Goal: Contribute content: Contribute content

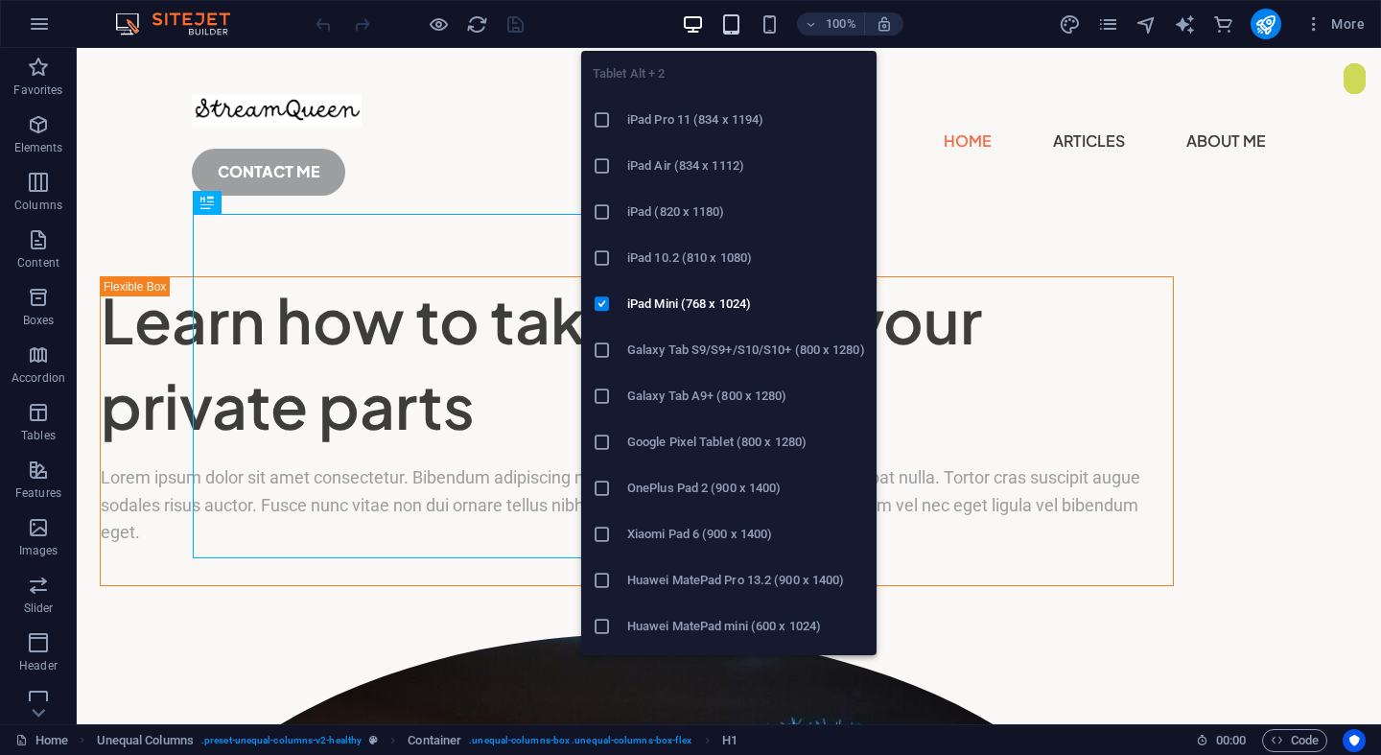
click at [732, 27] on icon "button" at bounding box center [731, 24] width 22 height 22
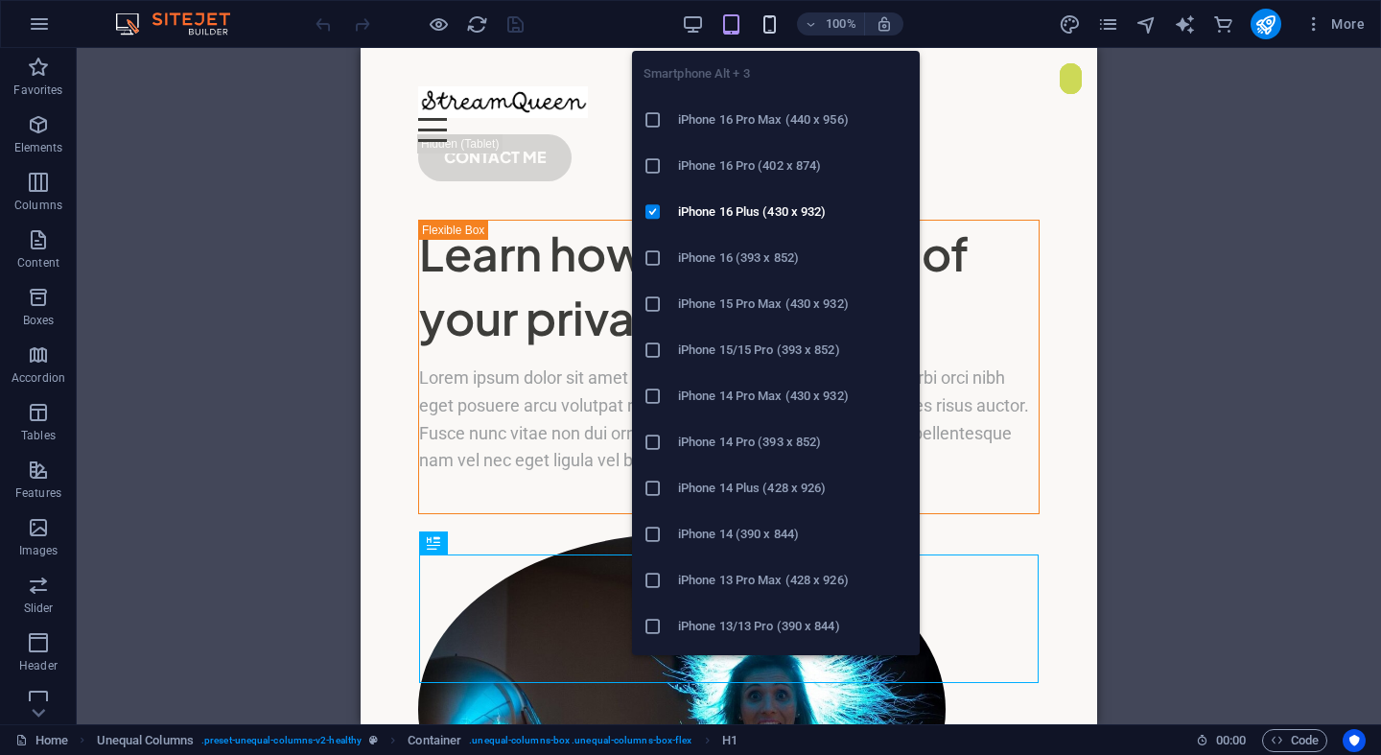
click at [771, 29] on icon "button" at bounding box center [770, 24] width 22 height 22
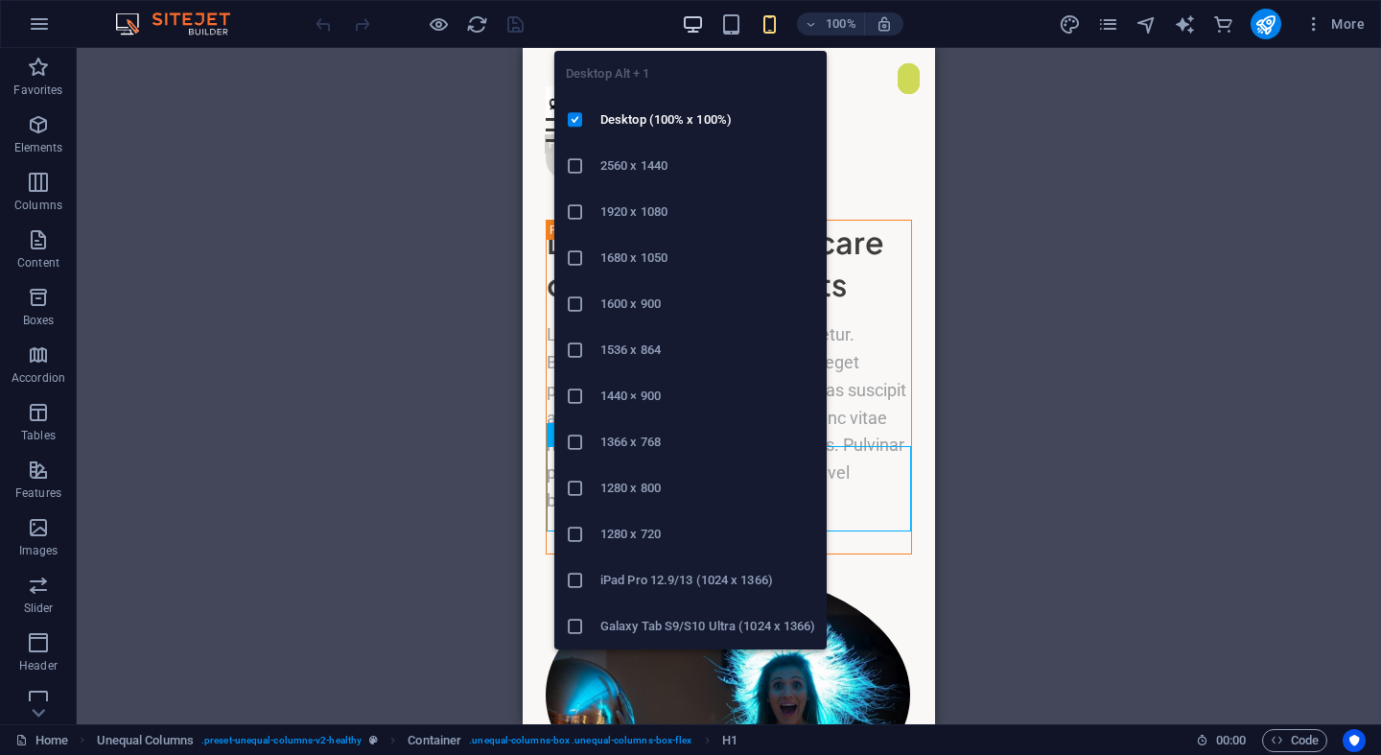
click at [692, 29] on icon "button" at bounding box center [693, 24] width 22 height 22
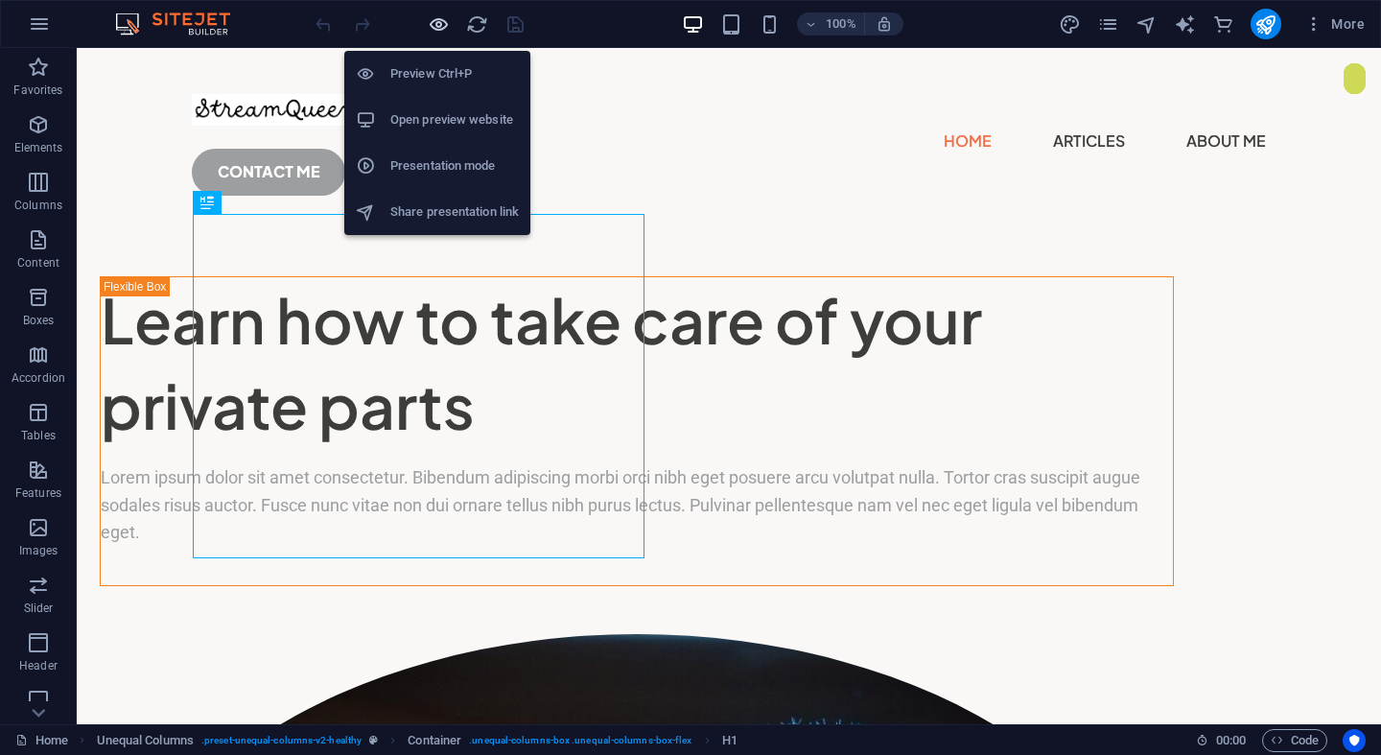
click at [441, 27] on icon "button" at bounding box center [439, 24] width 22 height 22
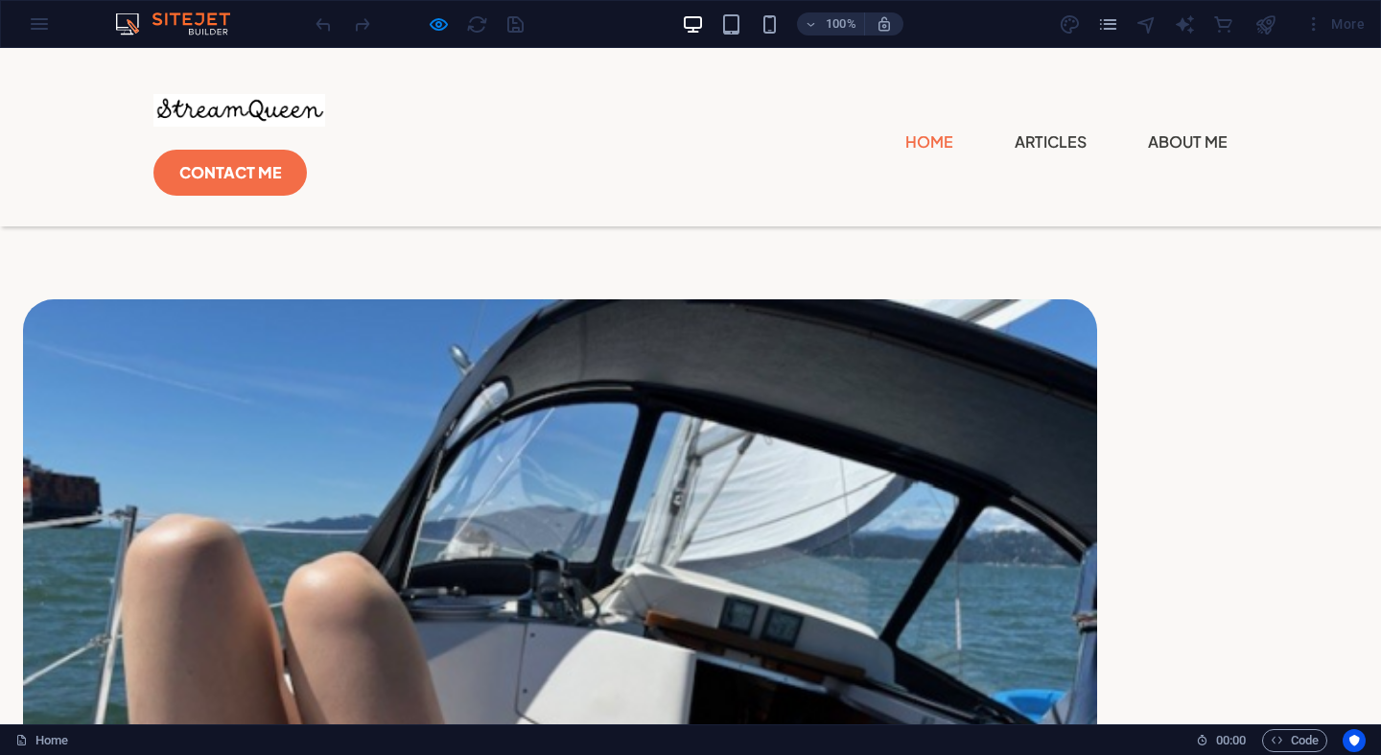
scroll to position [1120, 0]
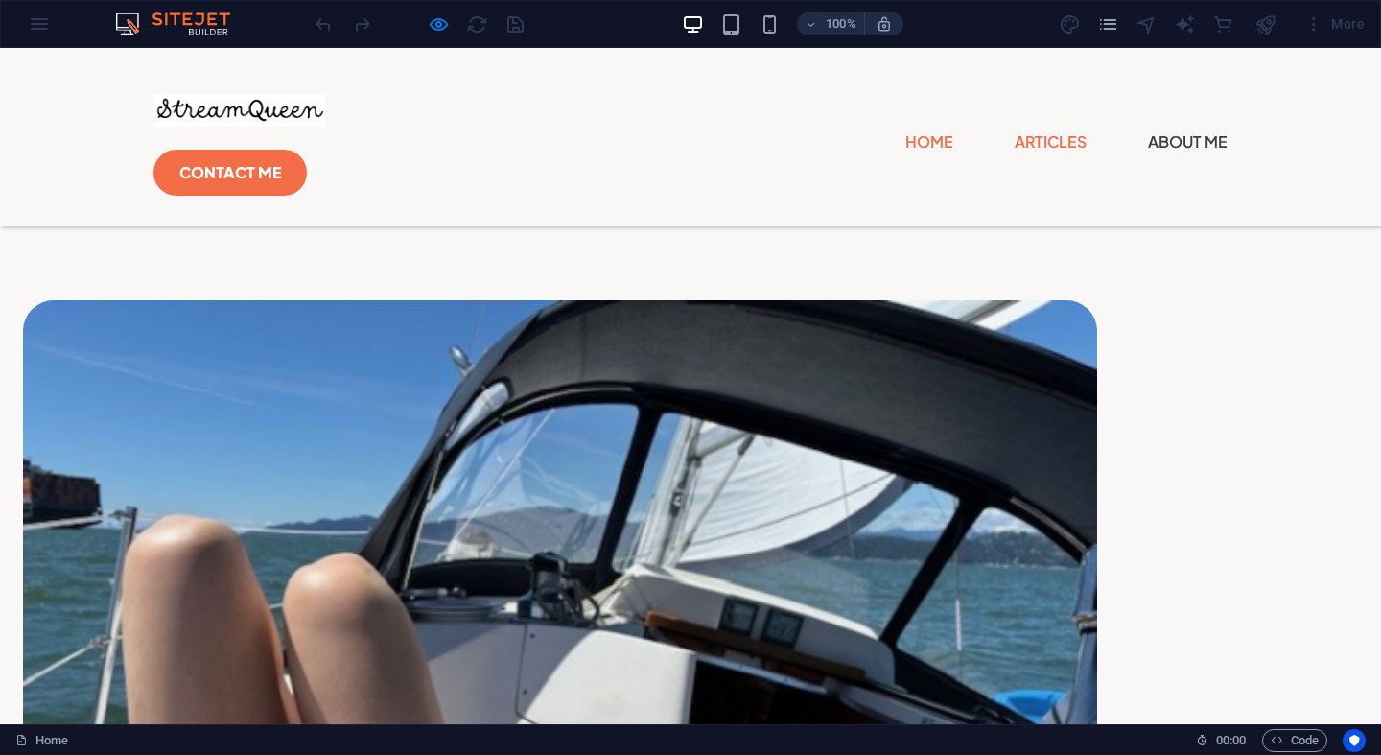
click at [1015, 127] on link "Articles" at bounding box center [1051, 142] width 72 height 31
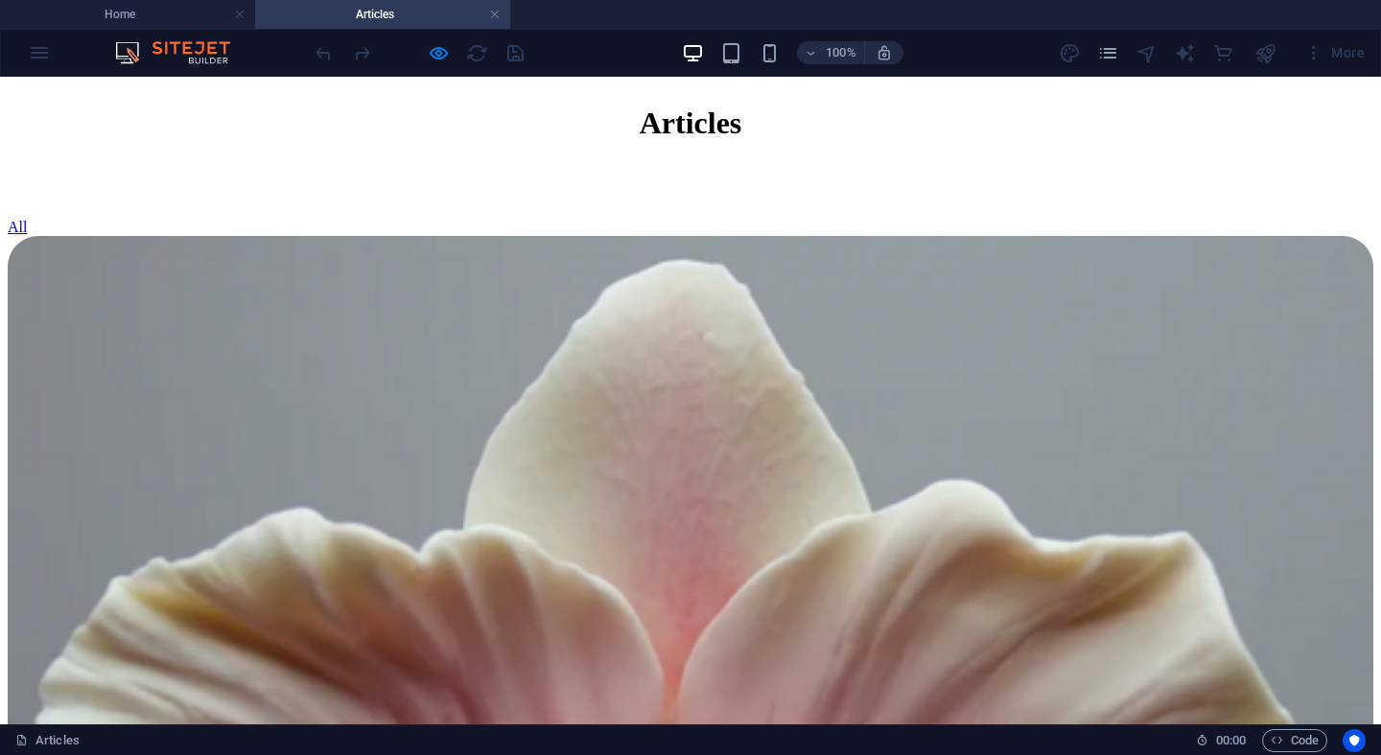
scroll to position [208, 0]
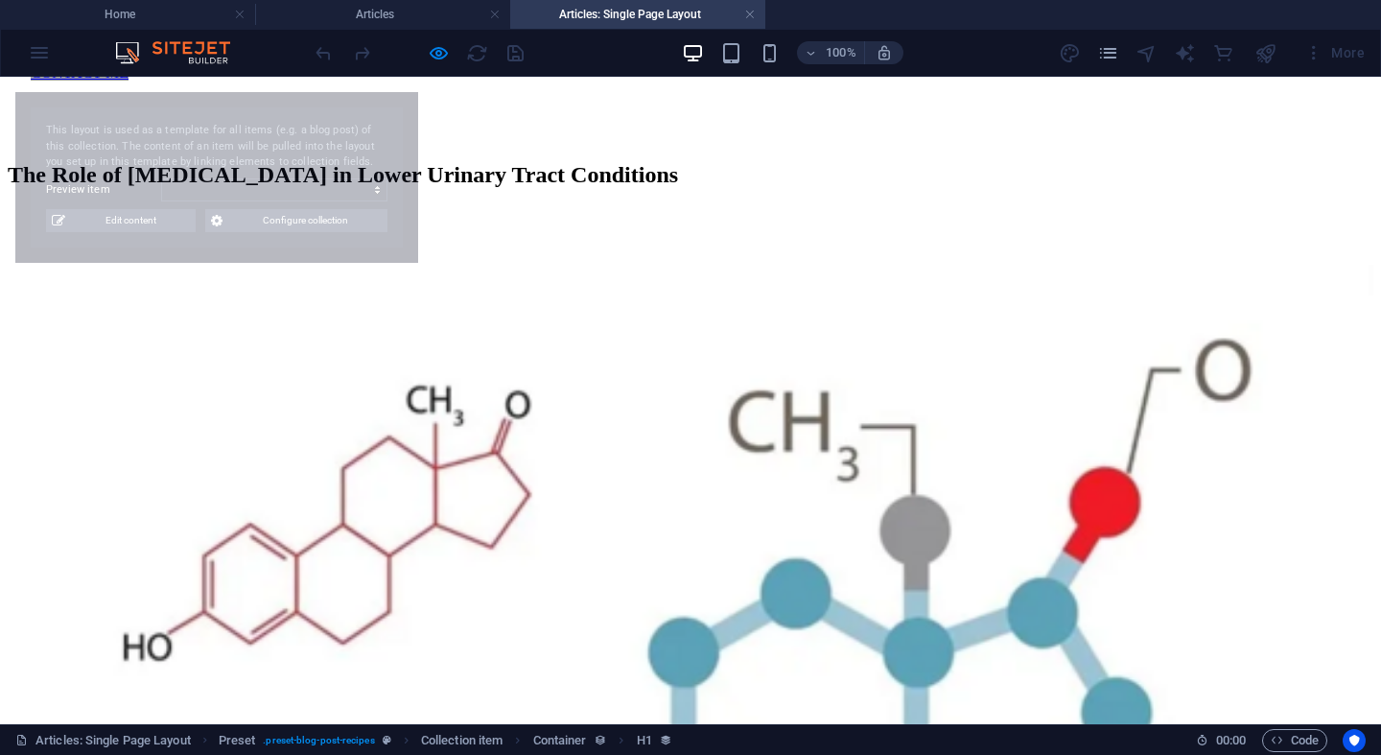
scroll to position [222, 0]
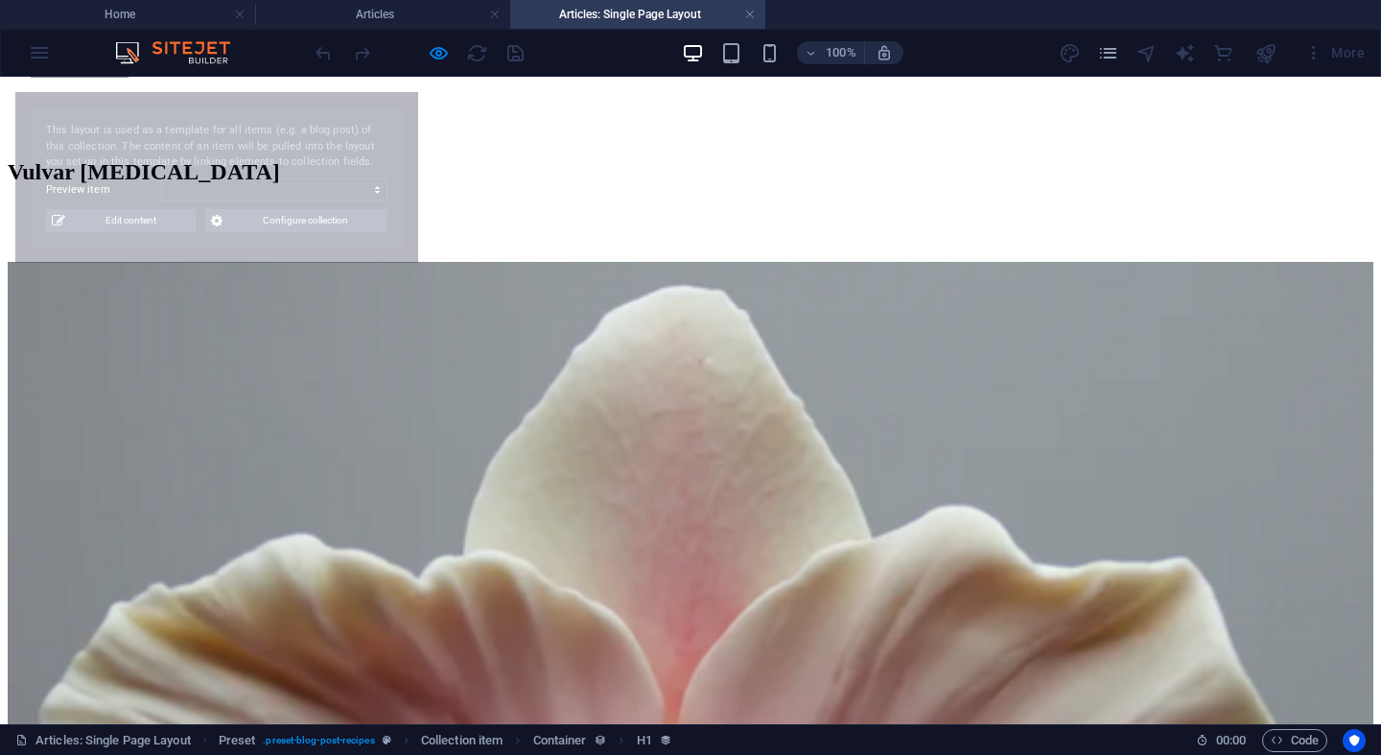
select select "68abe8ee3ec3d839440c0ebd"
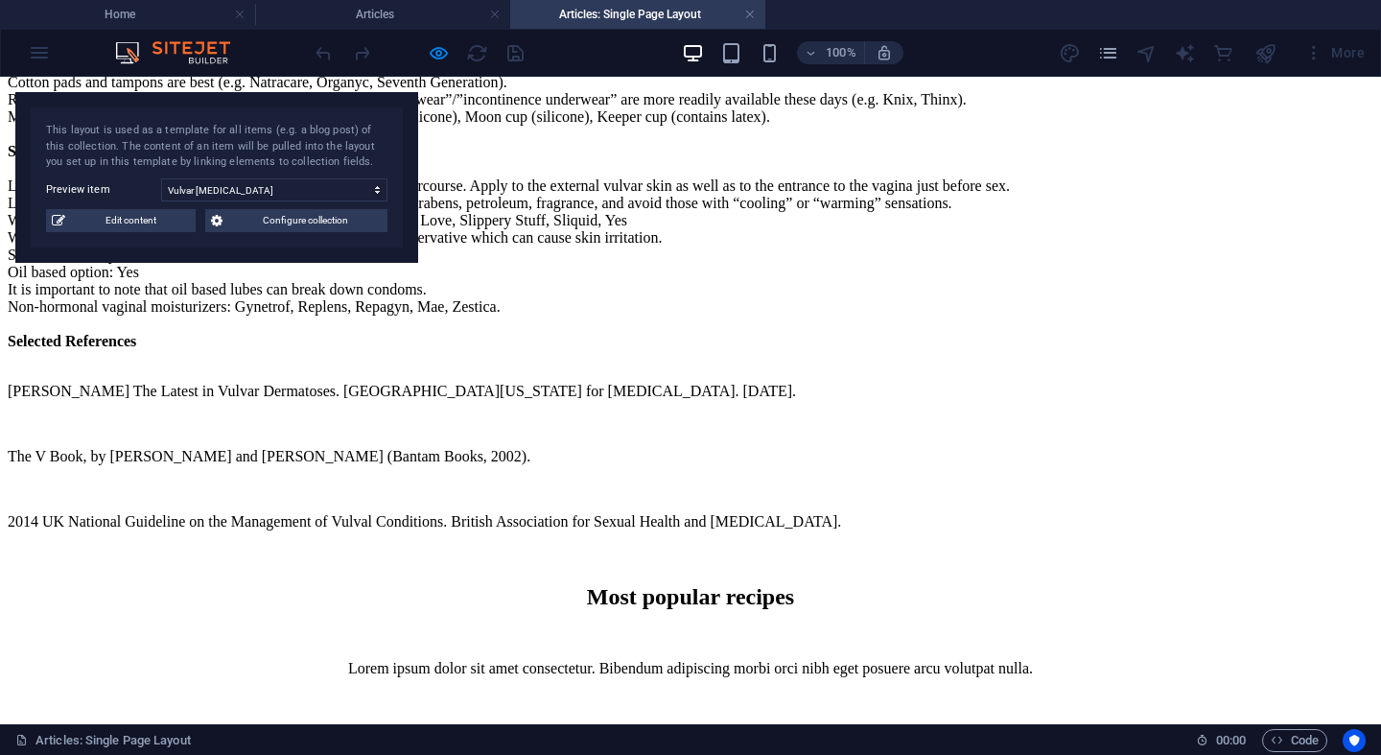
scroll to position [3458, 0]
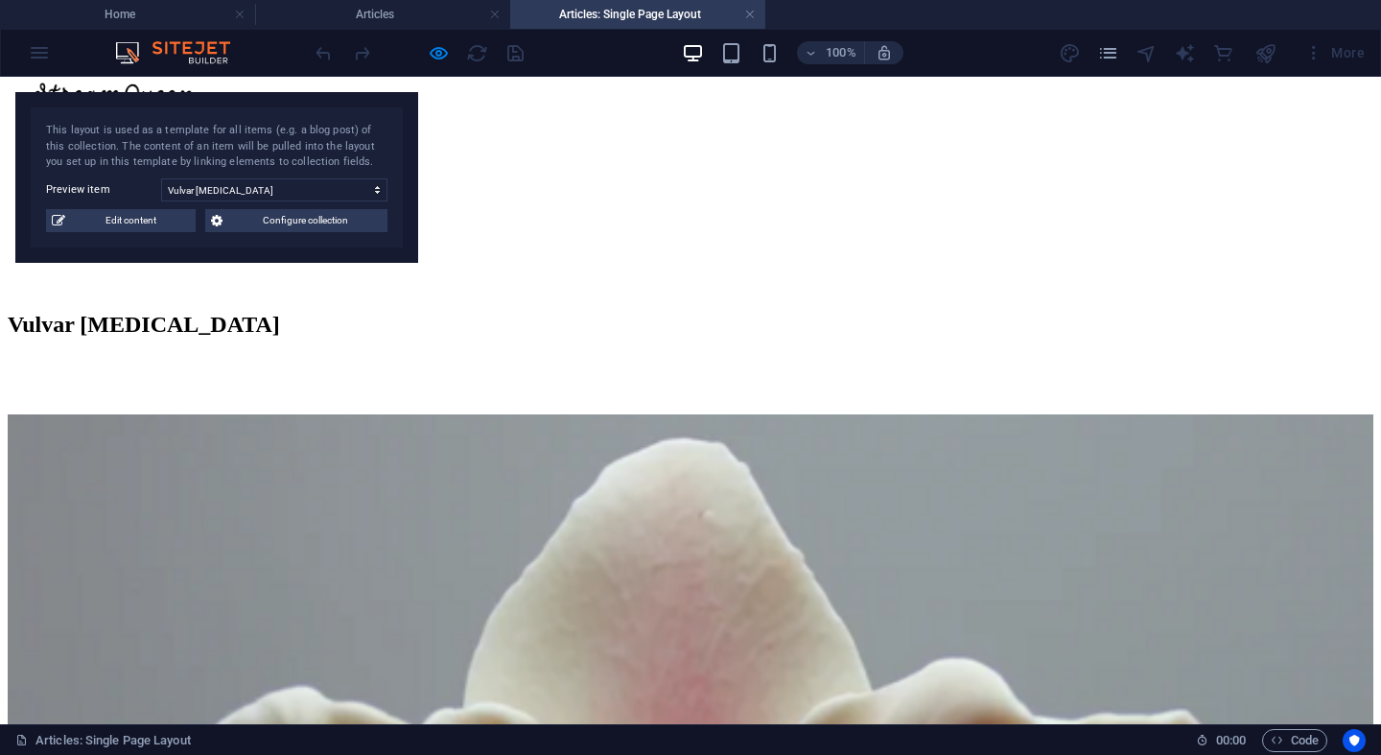
scroll to position [0, 0]
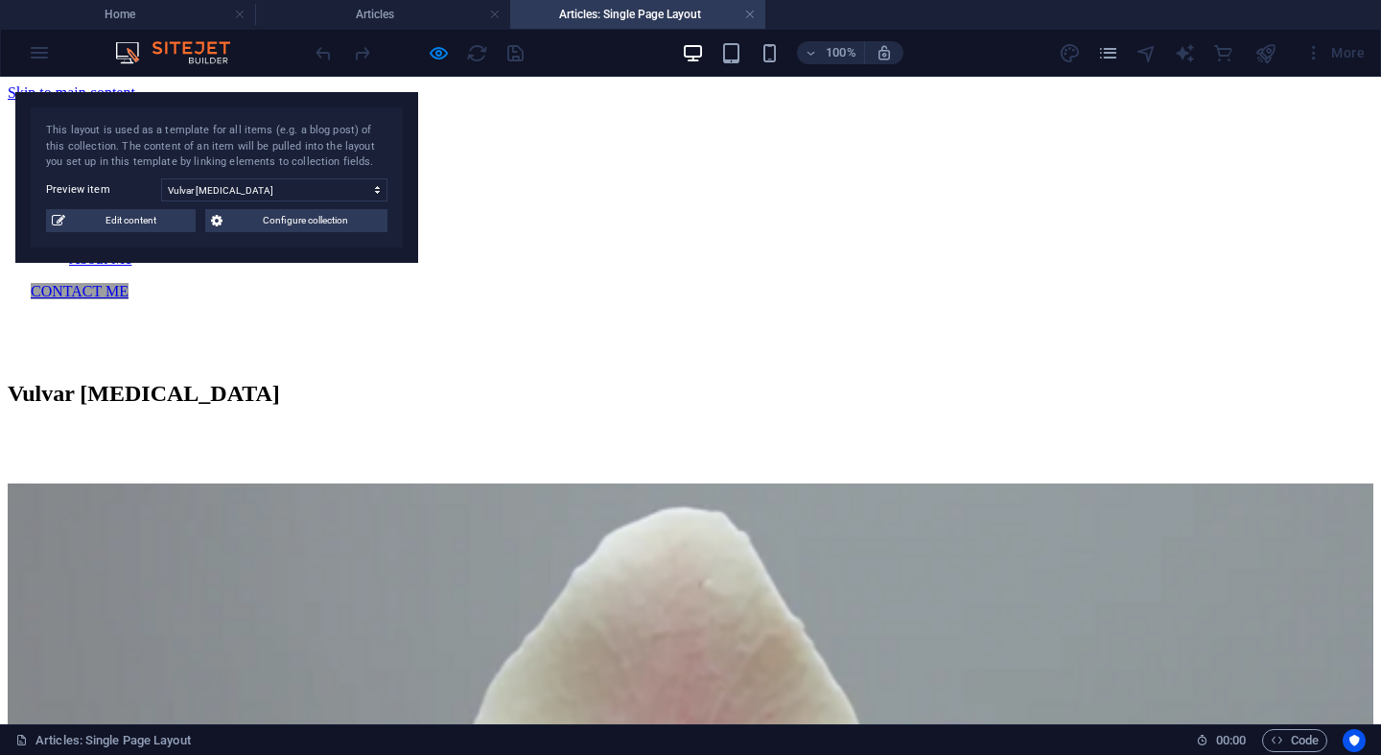
click at [568, 216] on nav "Home Articles About Me" at bounding box center [691, 242] width 1320 height 52
click at [565, 216] on nav "Home Articles About Me" at bounding box center [691, 242] width 1320 height 52
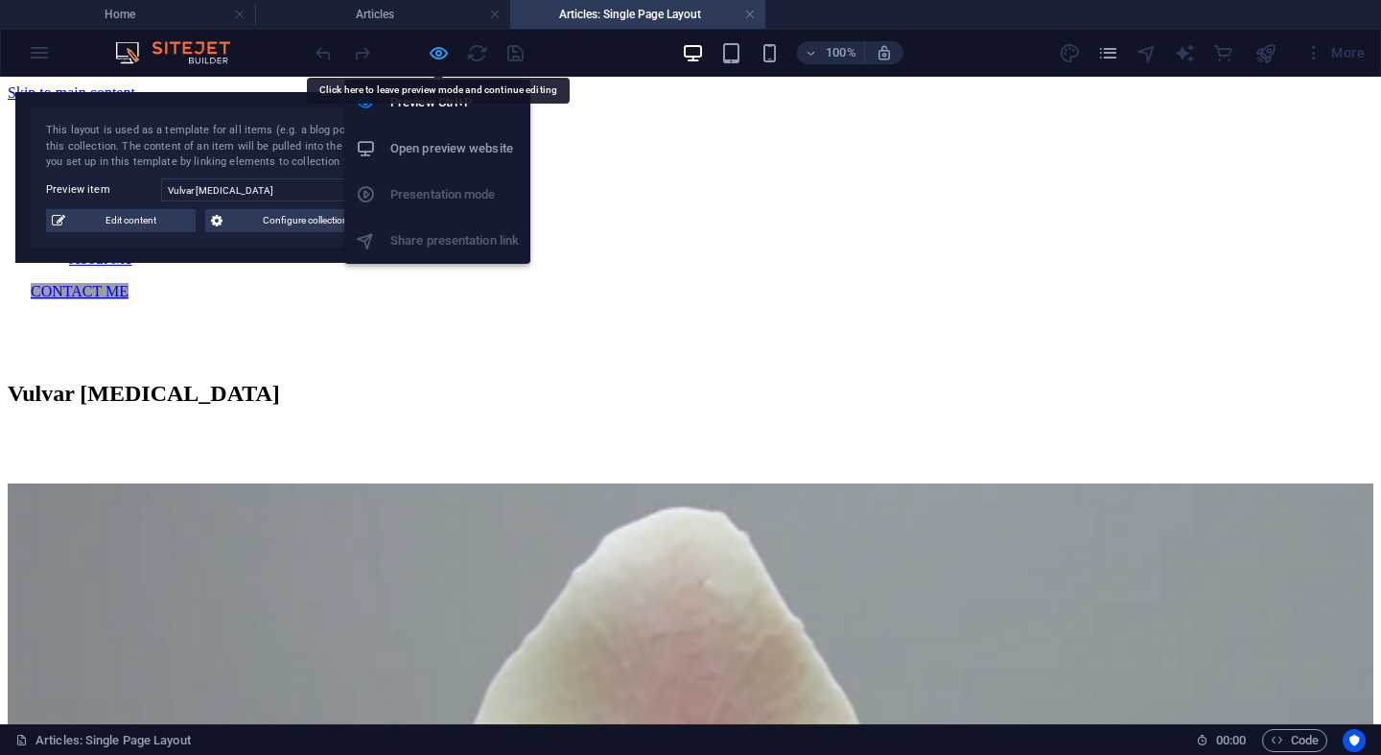
click at [446, 57] on icon "button" at bounding box center [439, 53] width 22 height 22
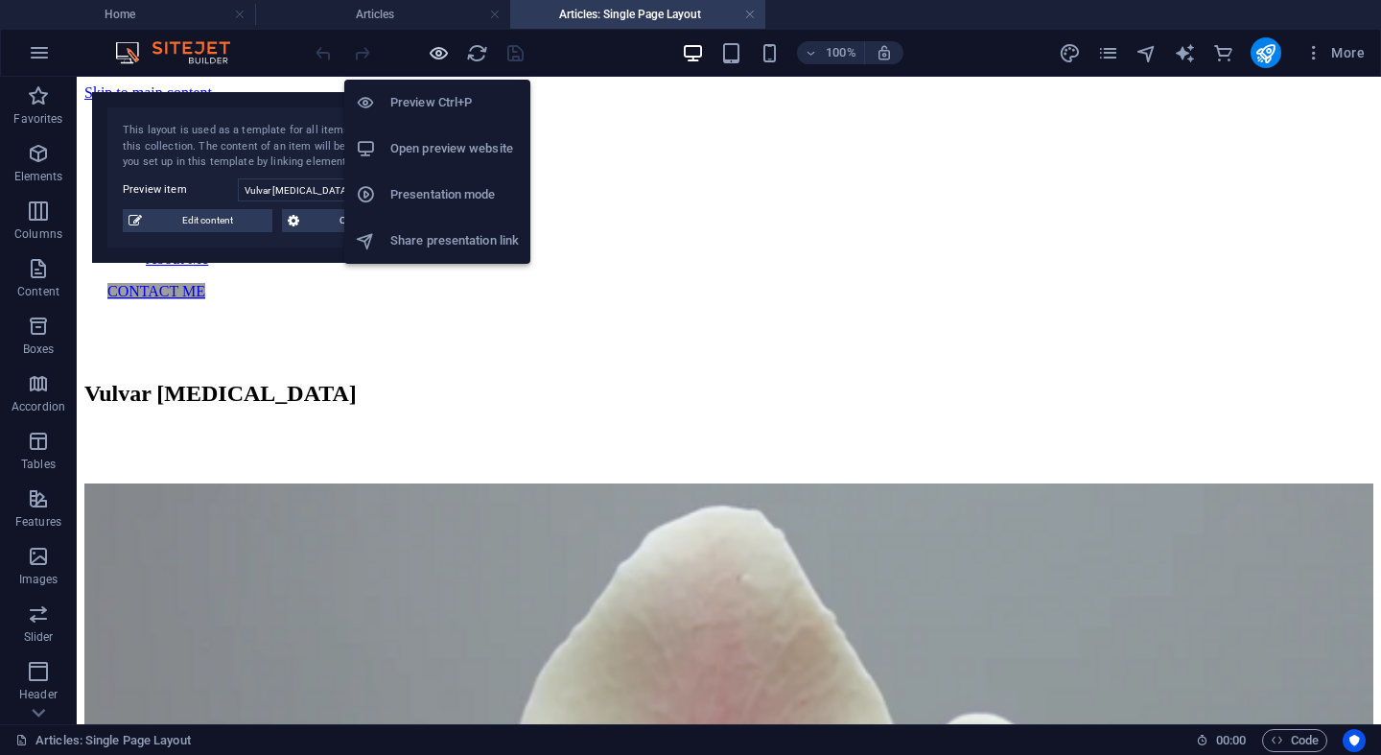
click at [436, 58] on icon "button" at bounding box center [439, 53] width 22 height 22
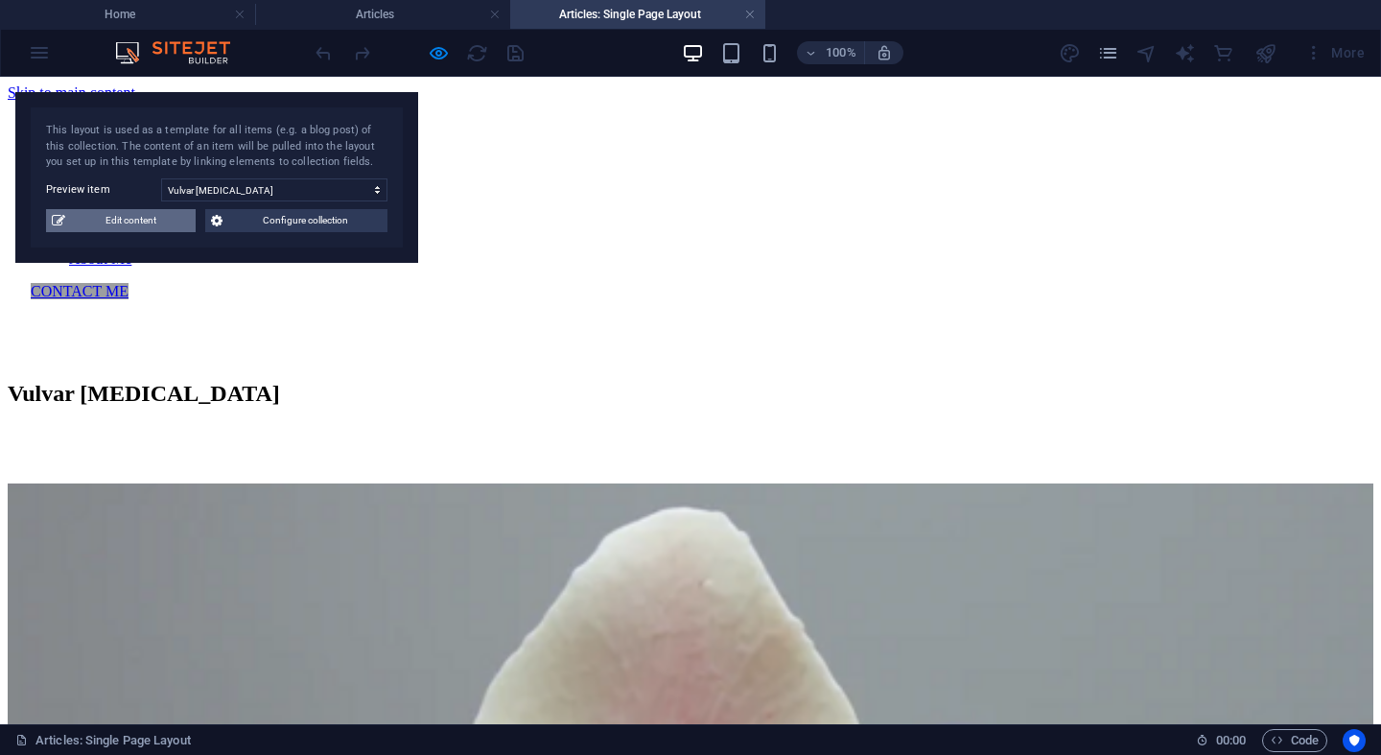
click at [181, 223] on span "Edit content" at bounding box center [130, 220] width 119 height 23
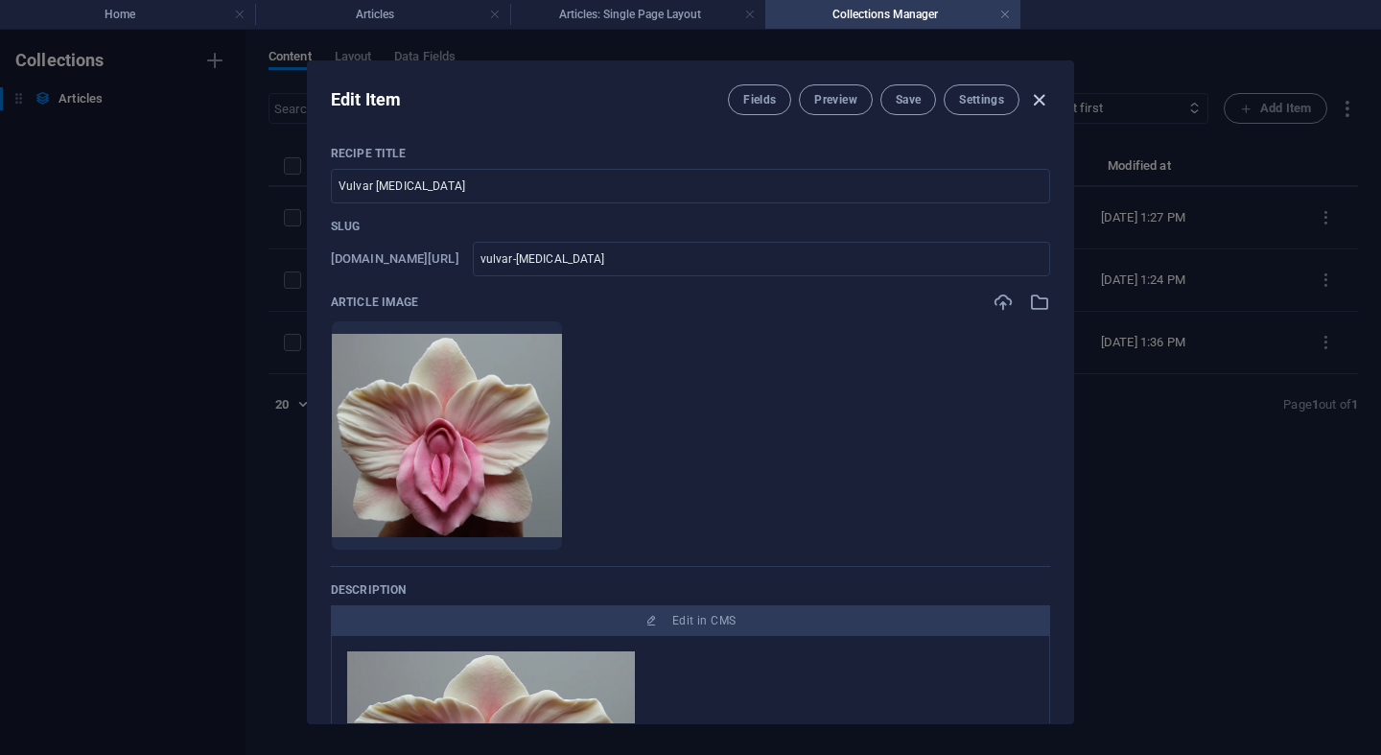
click at [1035, 104] on icon "button" at bounding box center [1039, 100] width 22 height 22
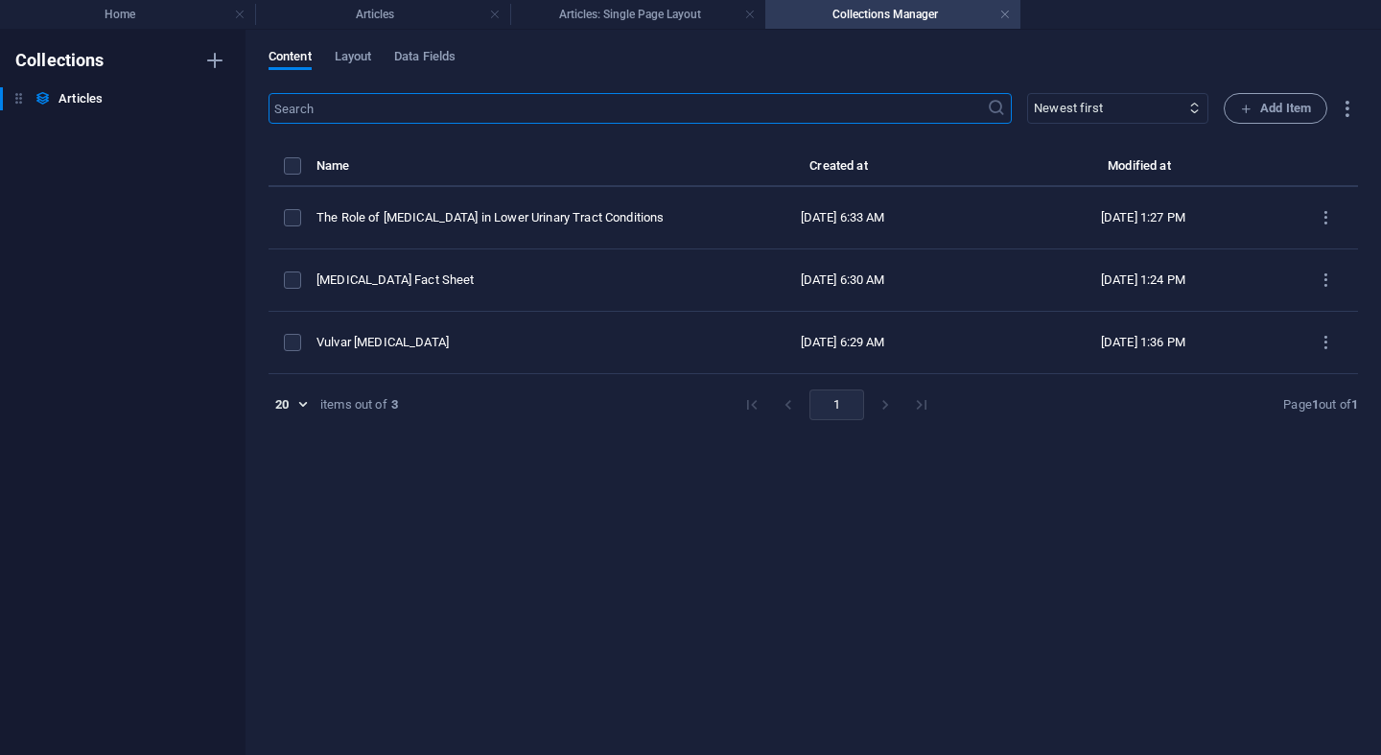
checkbox input "false"
type input "vulvar-[MEDICAL_DATA]"
click at [172, 9] on h4 "Home" at bounding box center [127, 14] width 255 height 21
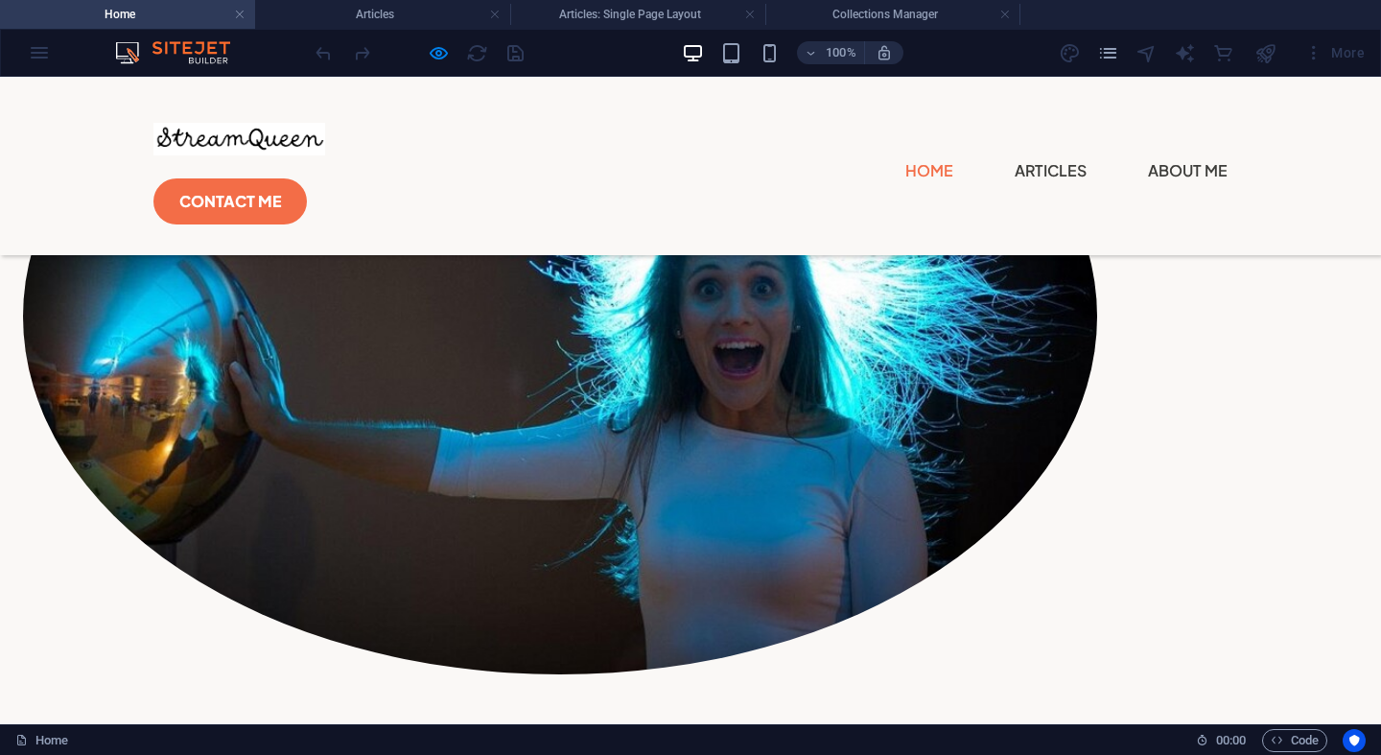
scroll to position [483, 0]
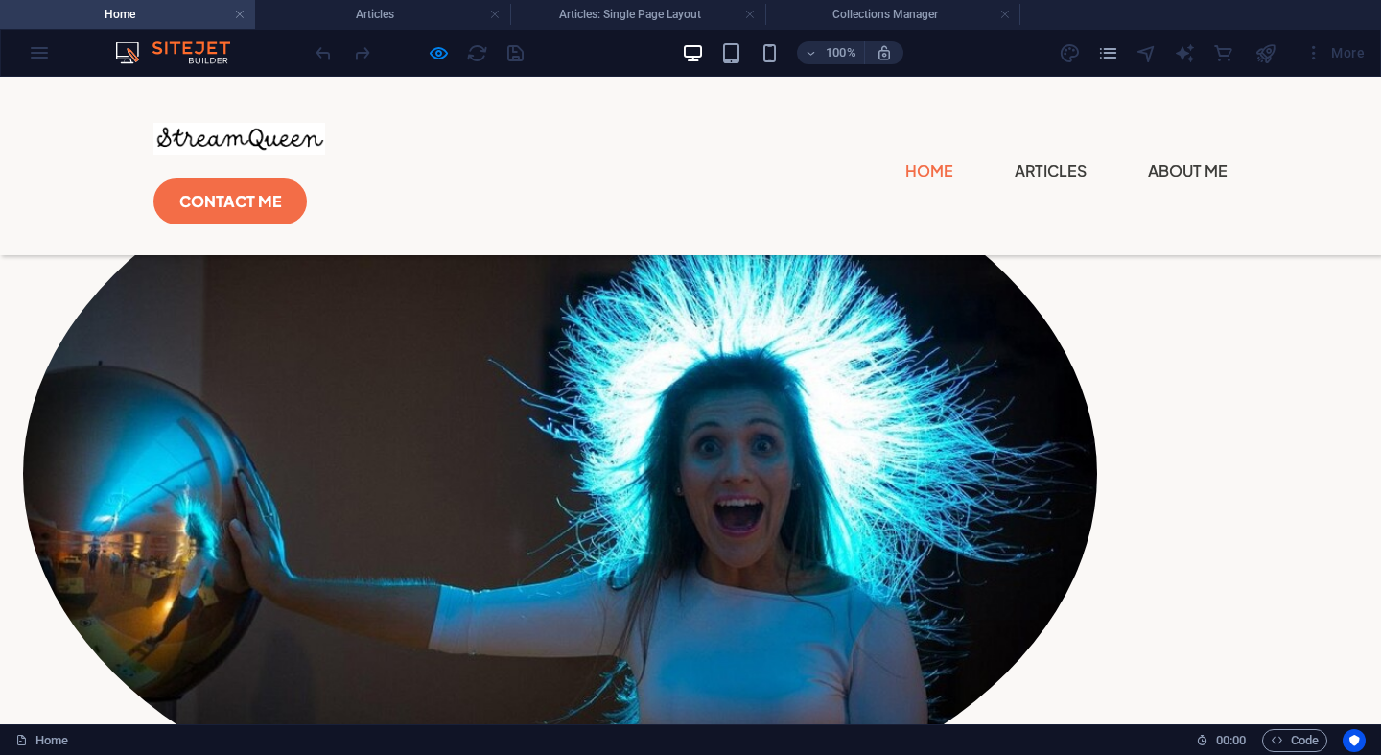
click at [906, 155] on link "Home" at bounding box center [930, 170] width 48 height 31
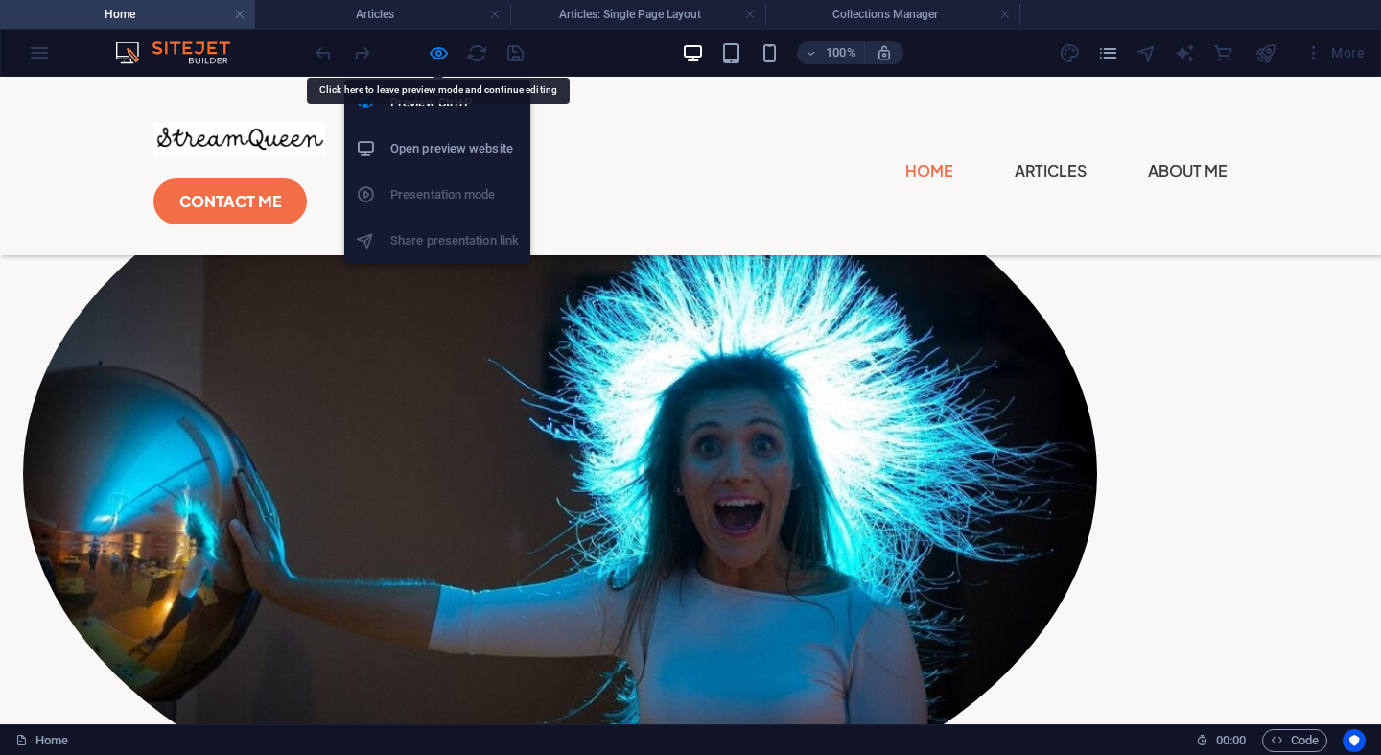
click at [437, 65] on div "Preview Ctrl+P Open preview website Presentation mode Share presentation link" at bounding box center [437, 164] width 186 height 200
click at [438, 47] on icon "button" at bounding box center [439, 53] width 22 height 22
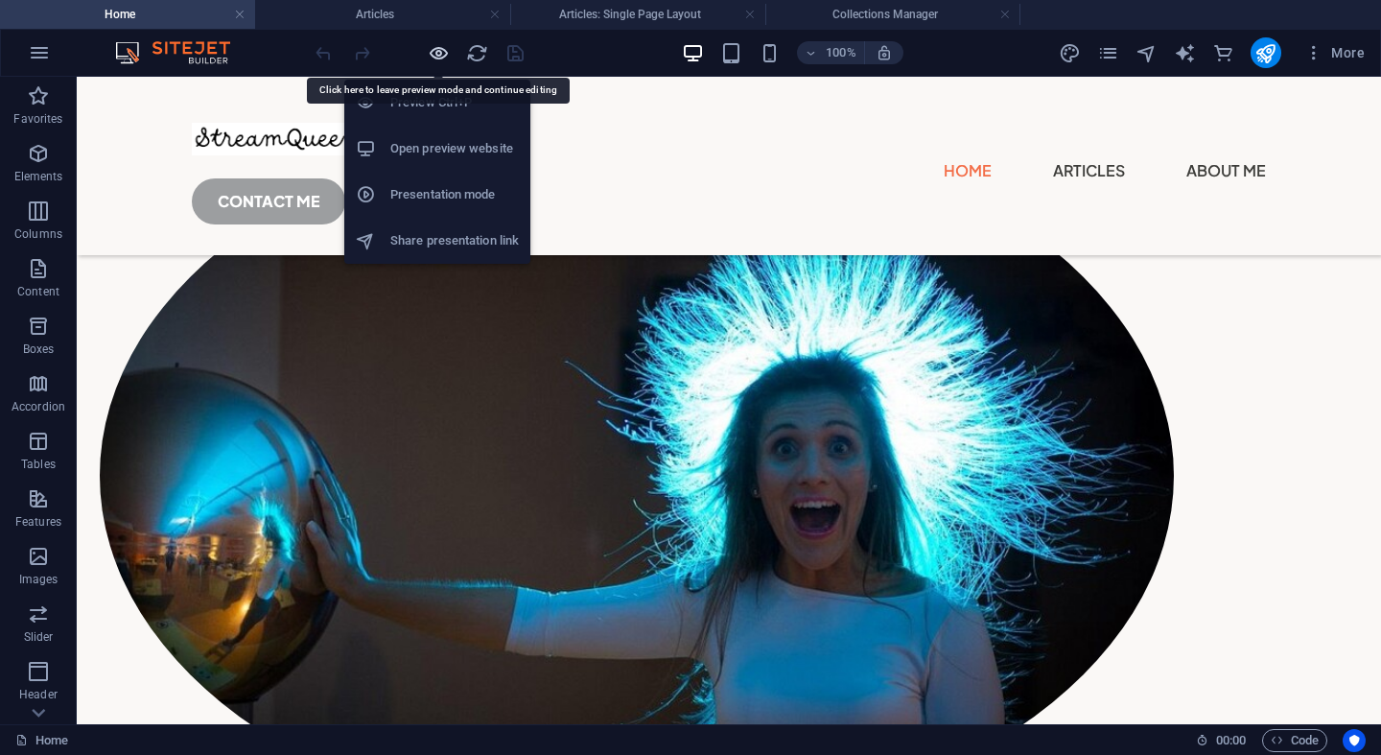
scroll to position [484, 0]
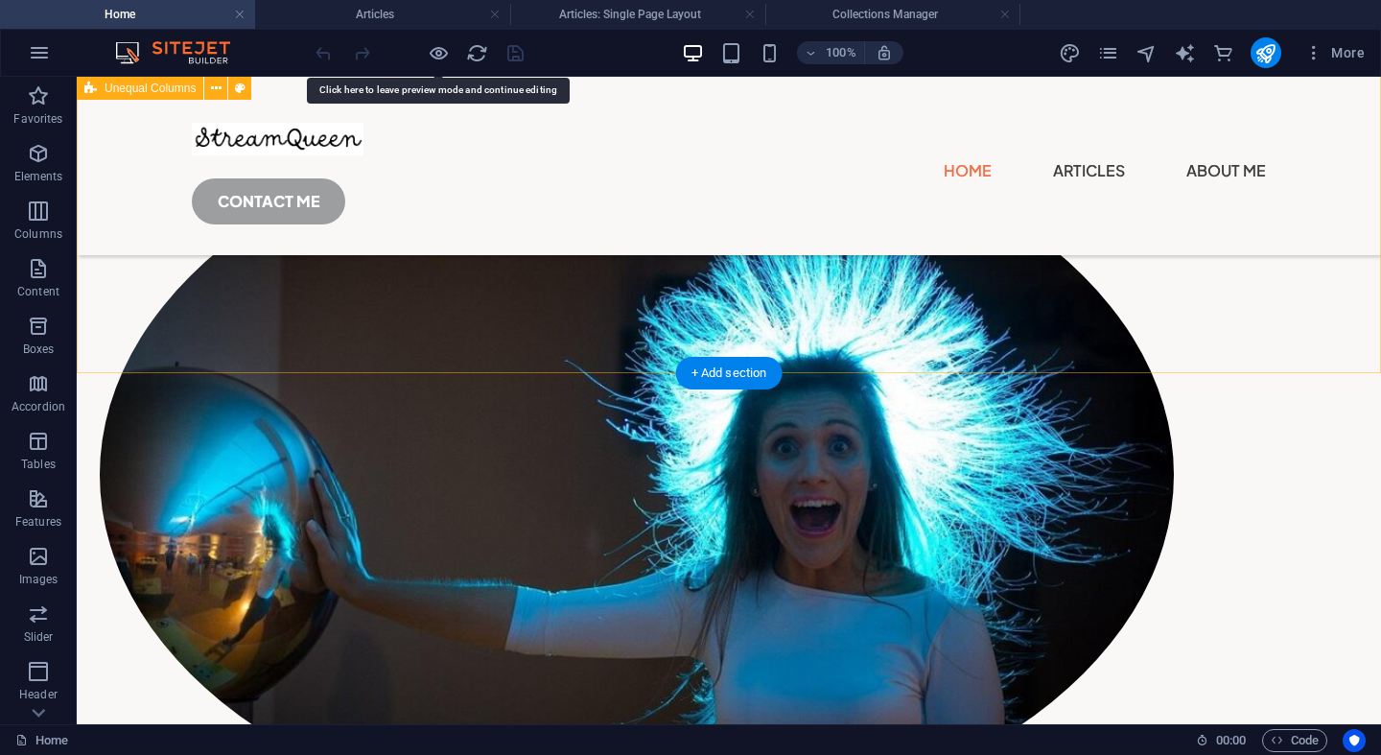
click at [800, 339] on div "Learn how to take care of your private parts Lorem ipsum dolor sit amet consect…" at bounding box center [729, 251] width 1305 height 1316
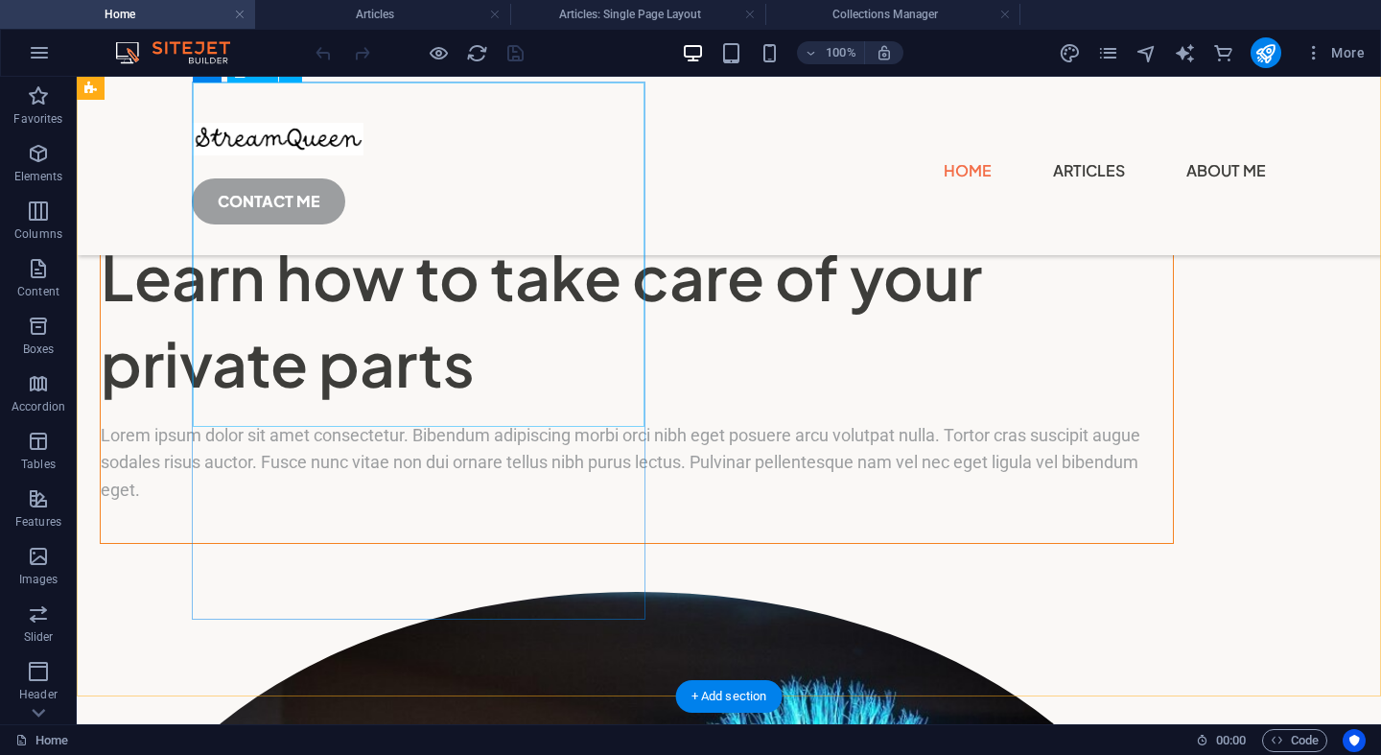
scroll to position [0, 0]
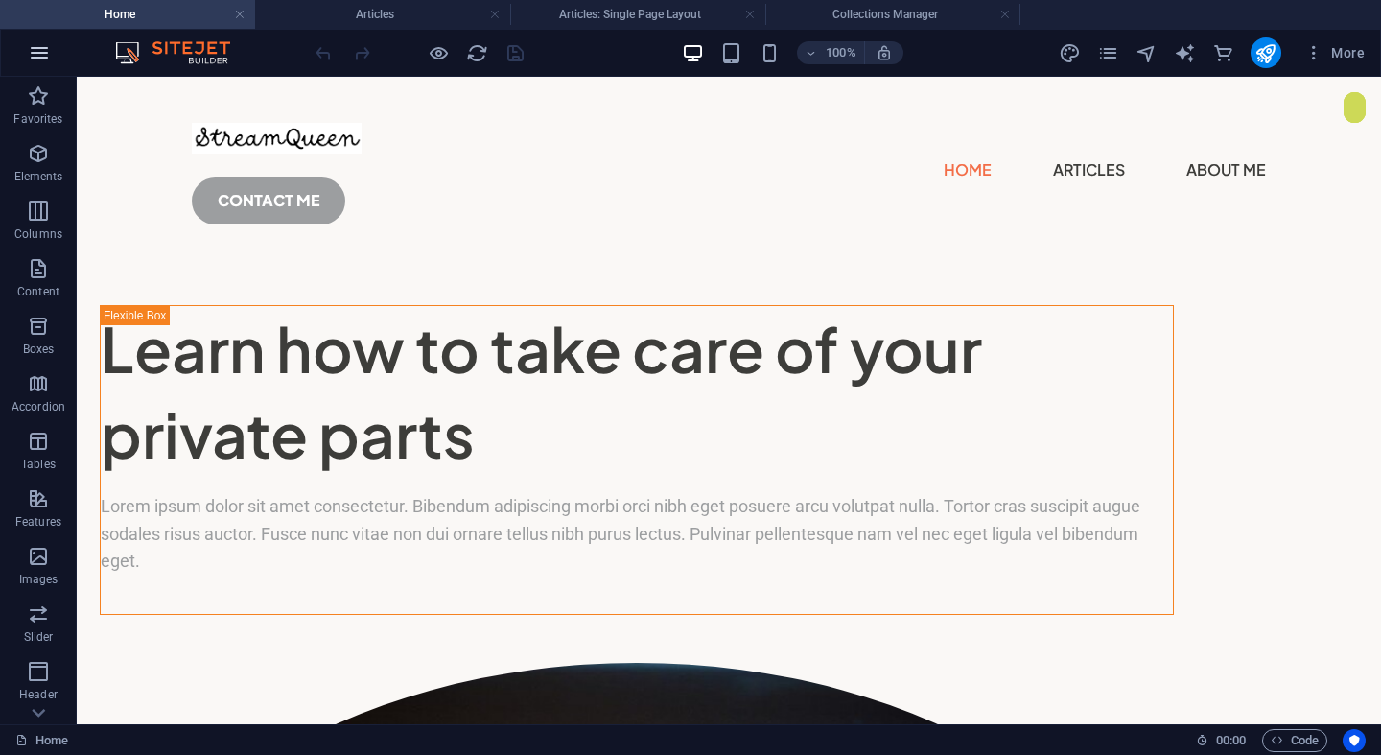
click at [46, 61] on icon "button" at bounding box center [39, 52] width 23 height 23
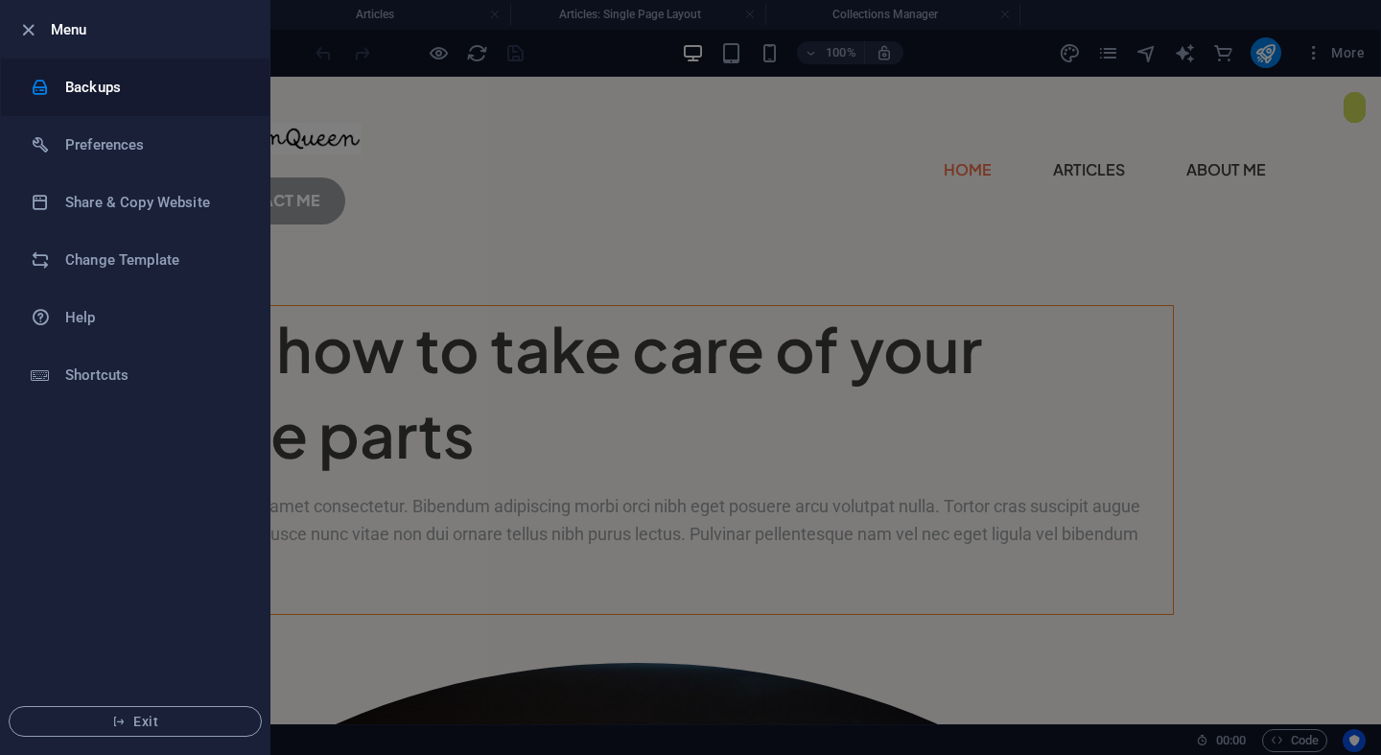
click at [80, 89] on h6 "Backups" at bounding box center [153, 87] width 177 height 23
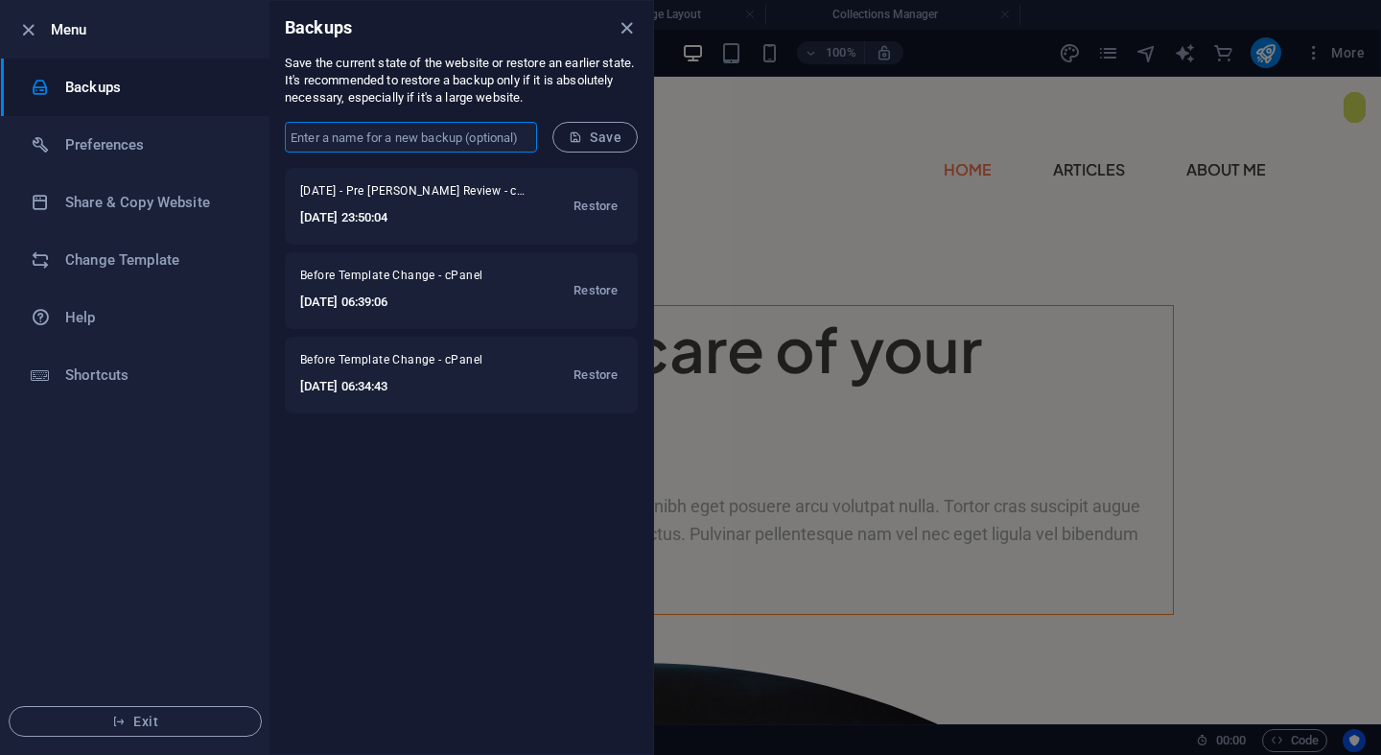
click at [354, 130] on input "text" at bounding box center [411, 137] width 252 height 31
type input "[DATE] - Review with [PERSON_NAME]"
click at [602, 139] on span "Save" at bounding box center [595, 137] width 53 height 15
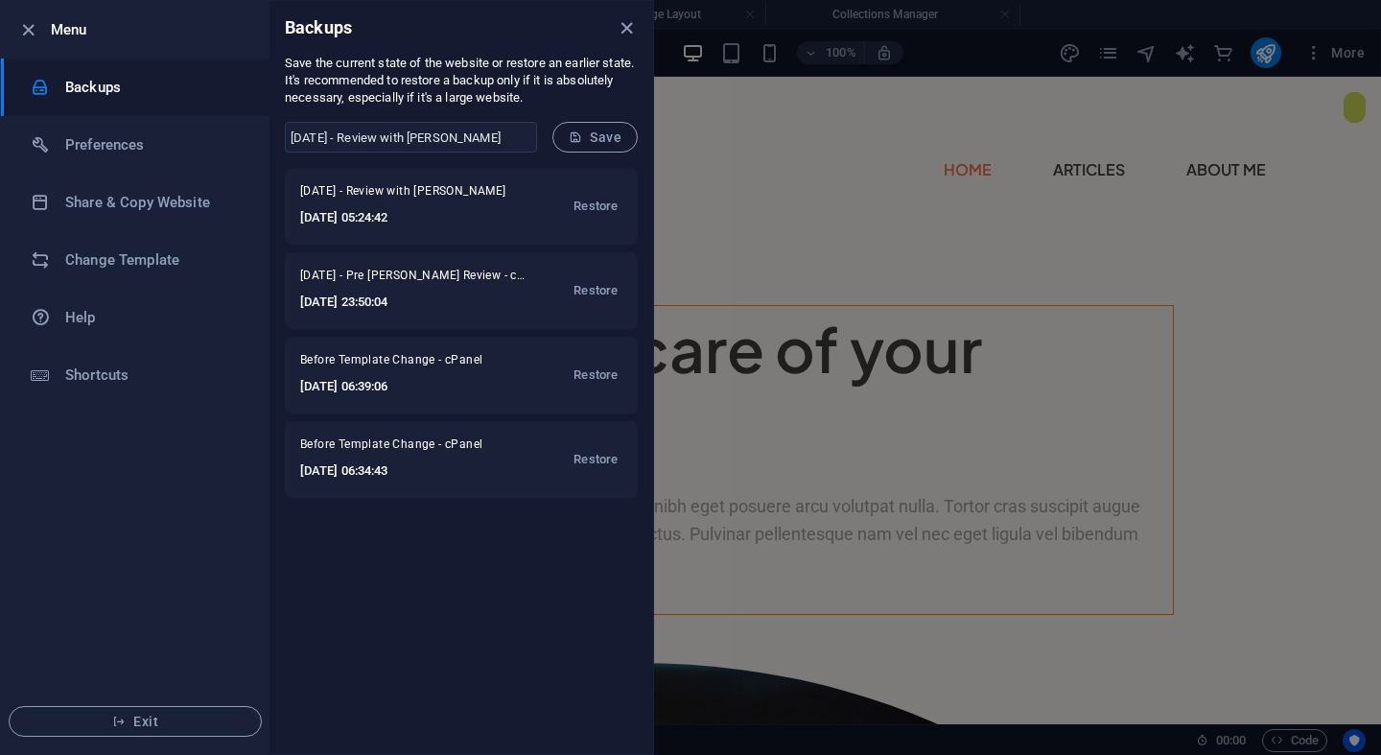
click at [64, 35] on h6 "Menu" at bounding box center [152, 29] width 203 height 23
click at [26, 35] on icon "button" at bounding box center [28, 30] width 22 height 22
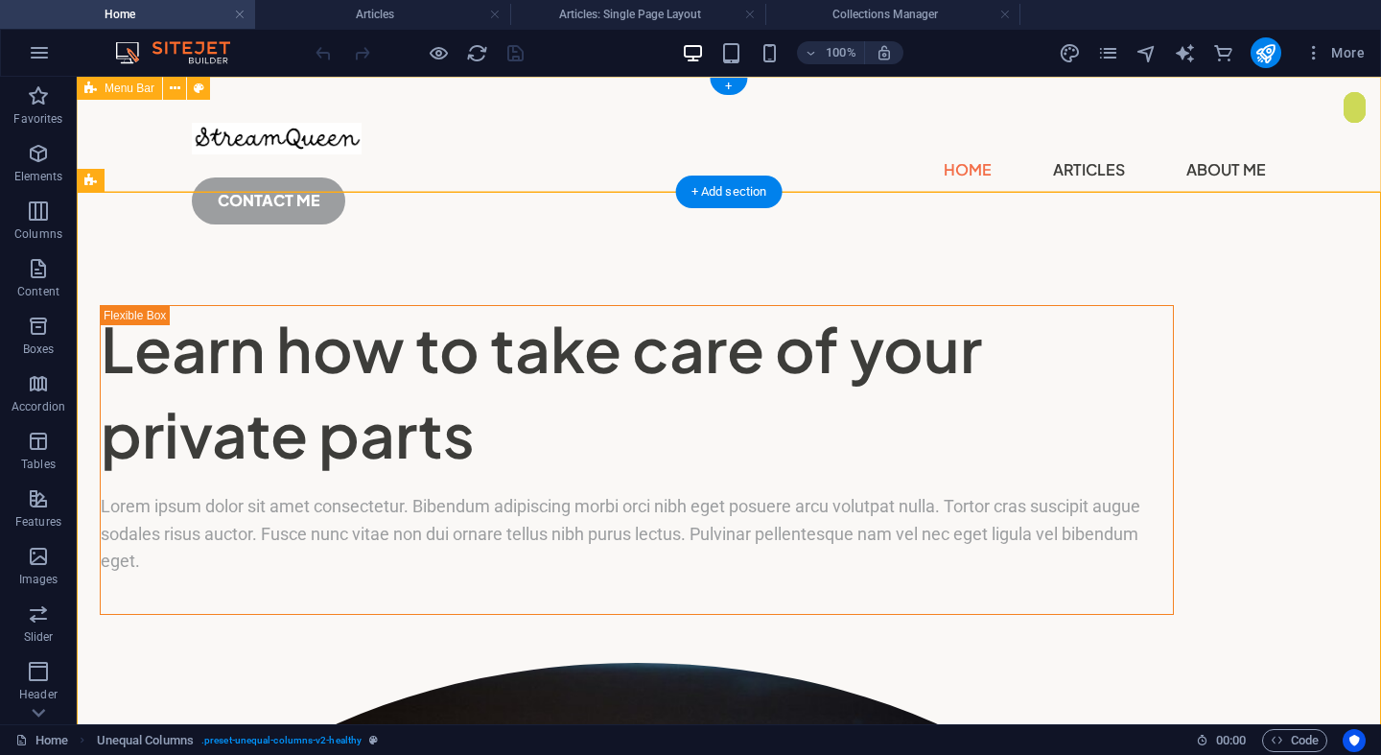
click at [511, 156] on div "Home Articles About Me CONTACT ME" at bounding box center [729, 166] width 1305 height 178
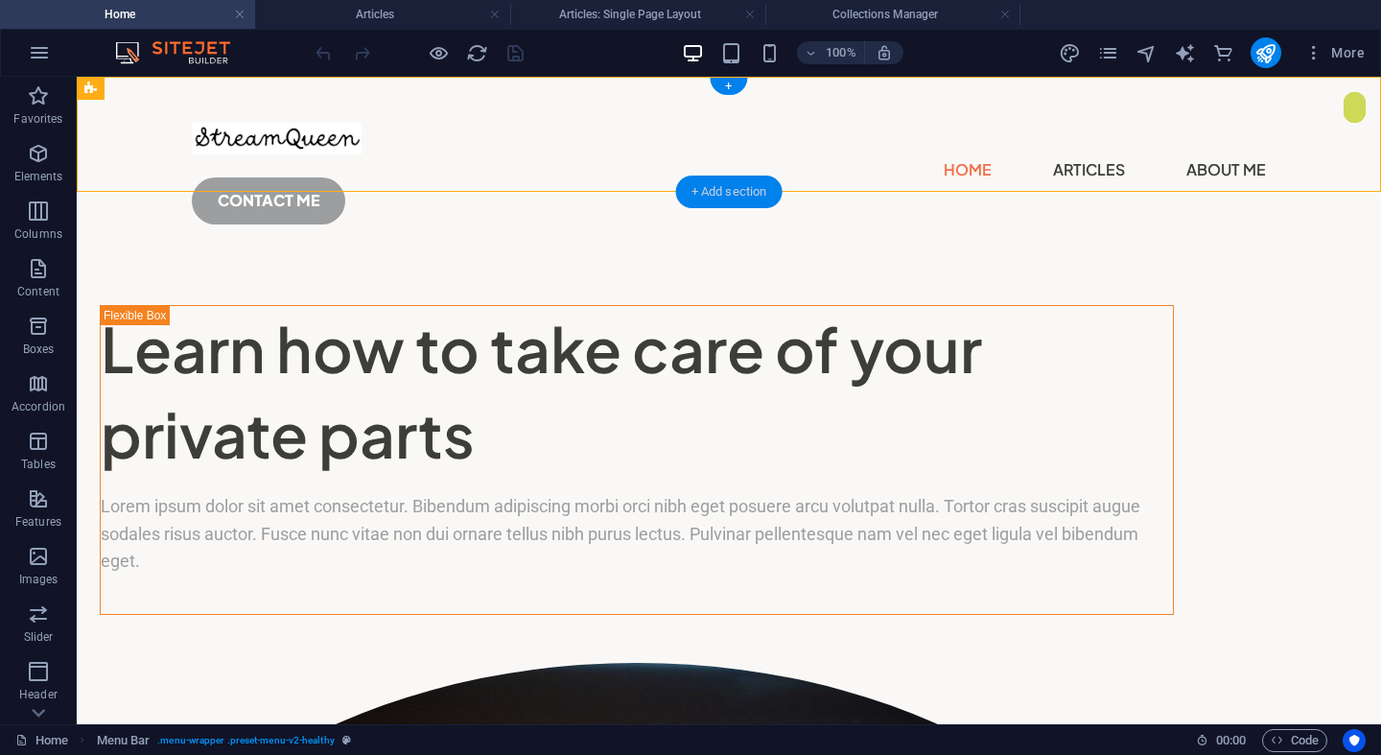
click at [719, 196] on div "+ Add section" at bounding box center [729, 192] width 106 height 33
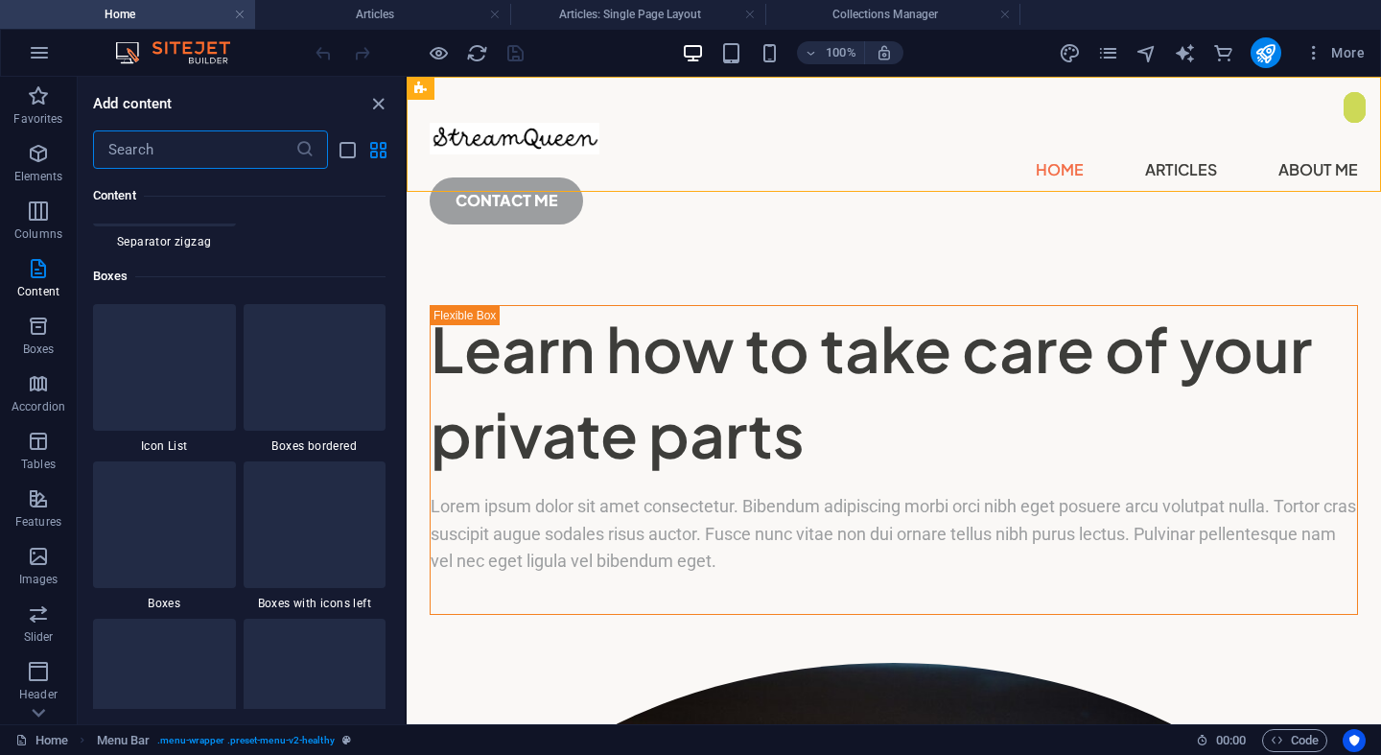
scroll to position [5213, 0]
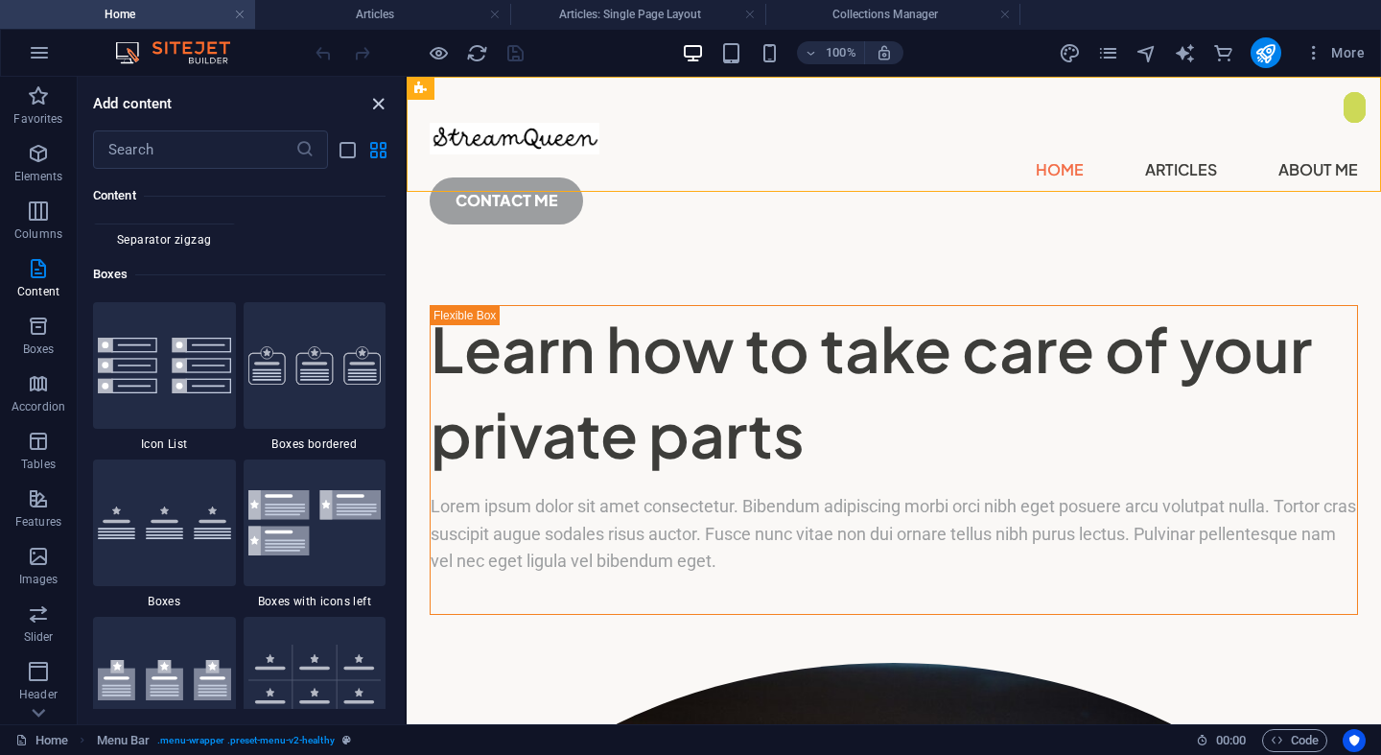
click at [379, 113] on icon "close panel" at bounding box center [378, 104] width 22 height 22
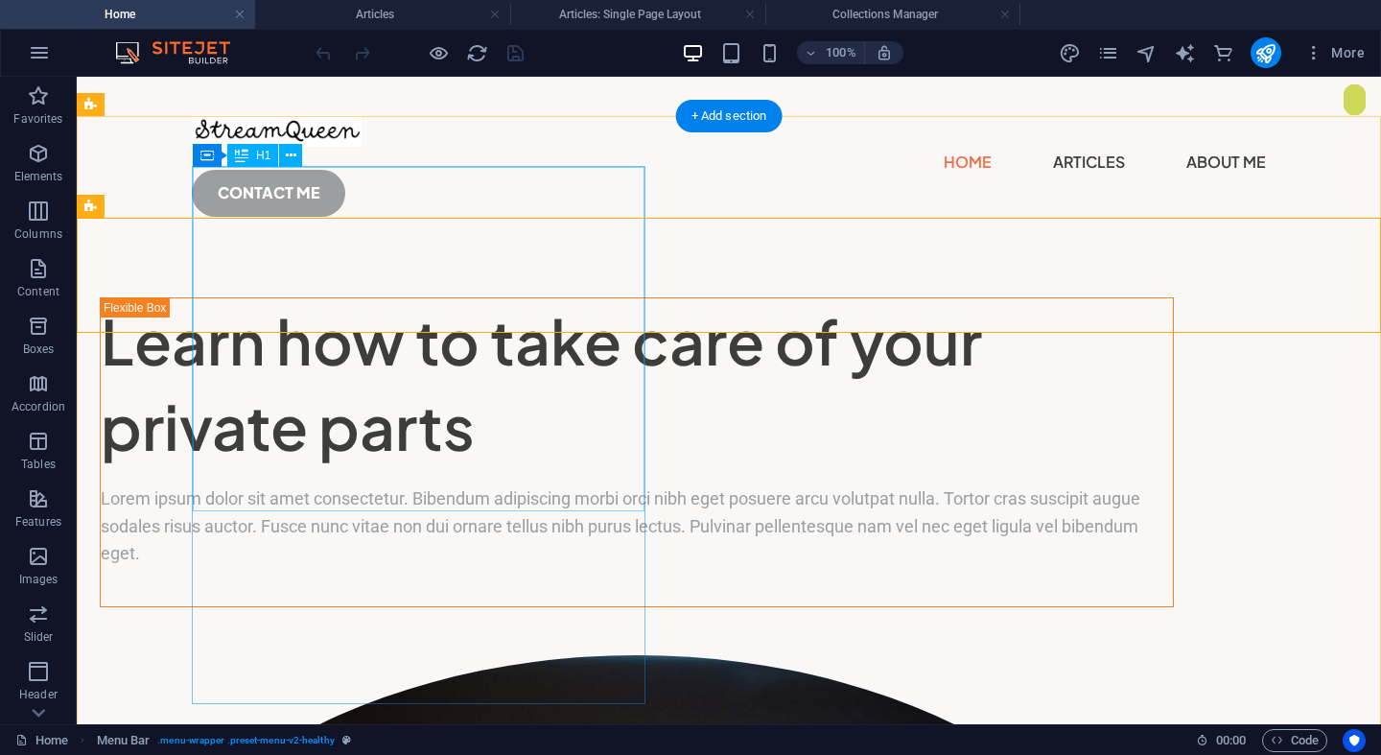
scroll to position [0, 0]
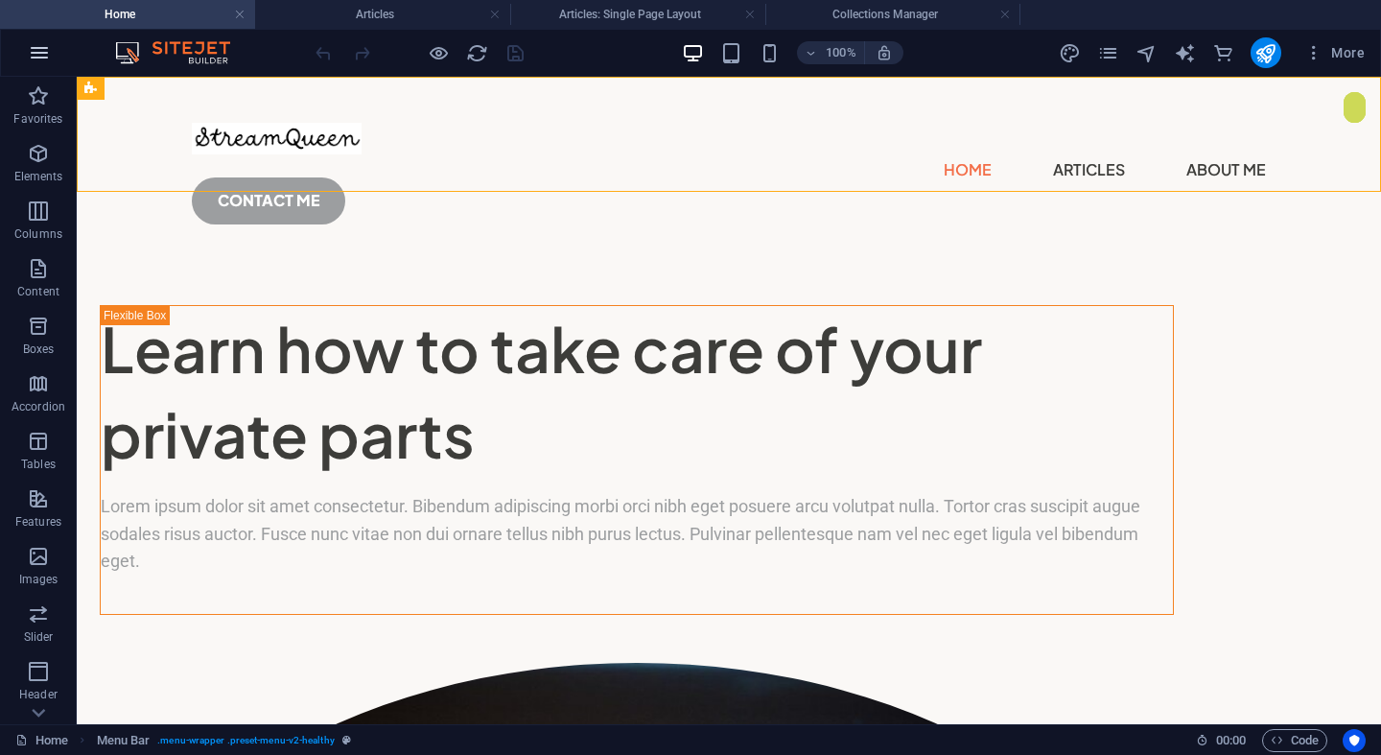
click at [43, 58] on icon "button" at bounding box center [39, 52] width 23 height 23
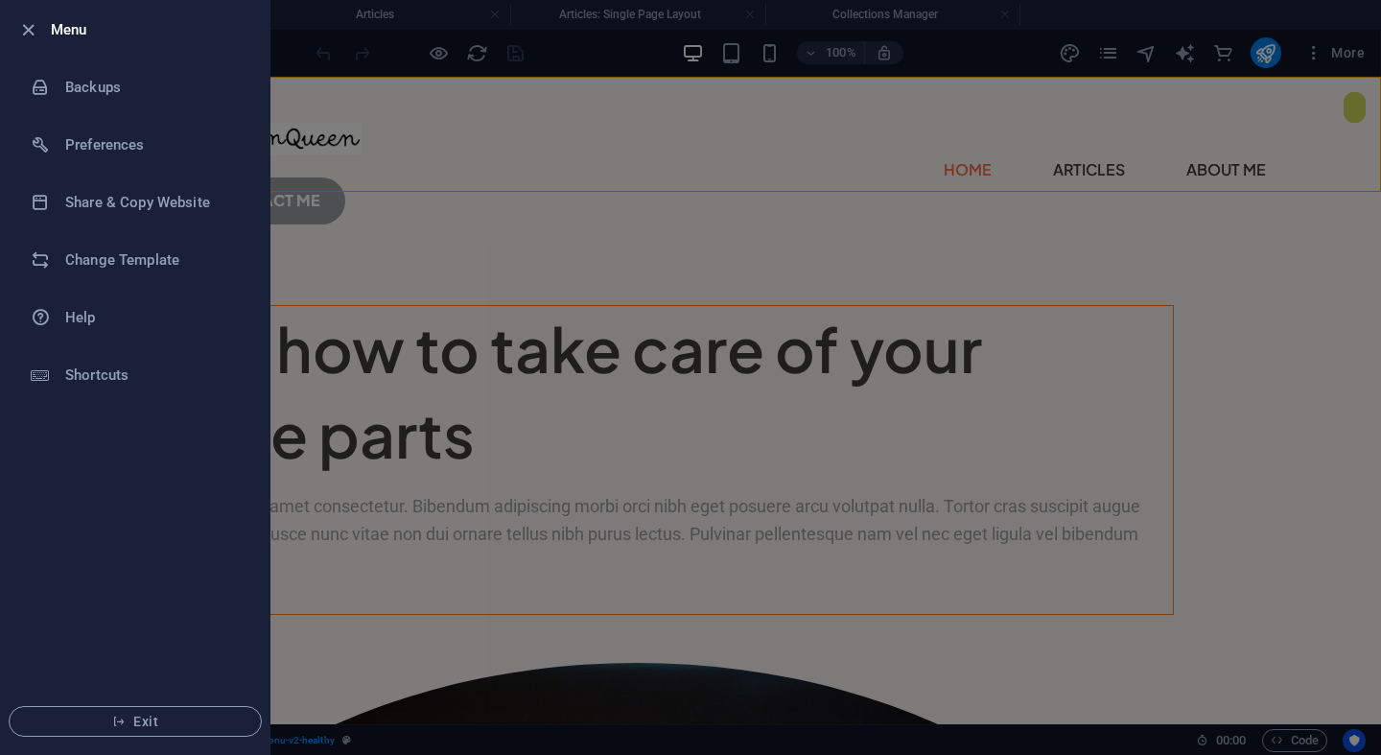
click at [285, 104] on div at bounding box center [690, 377] width 1381 height 755
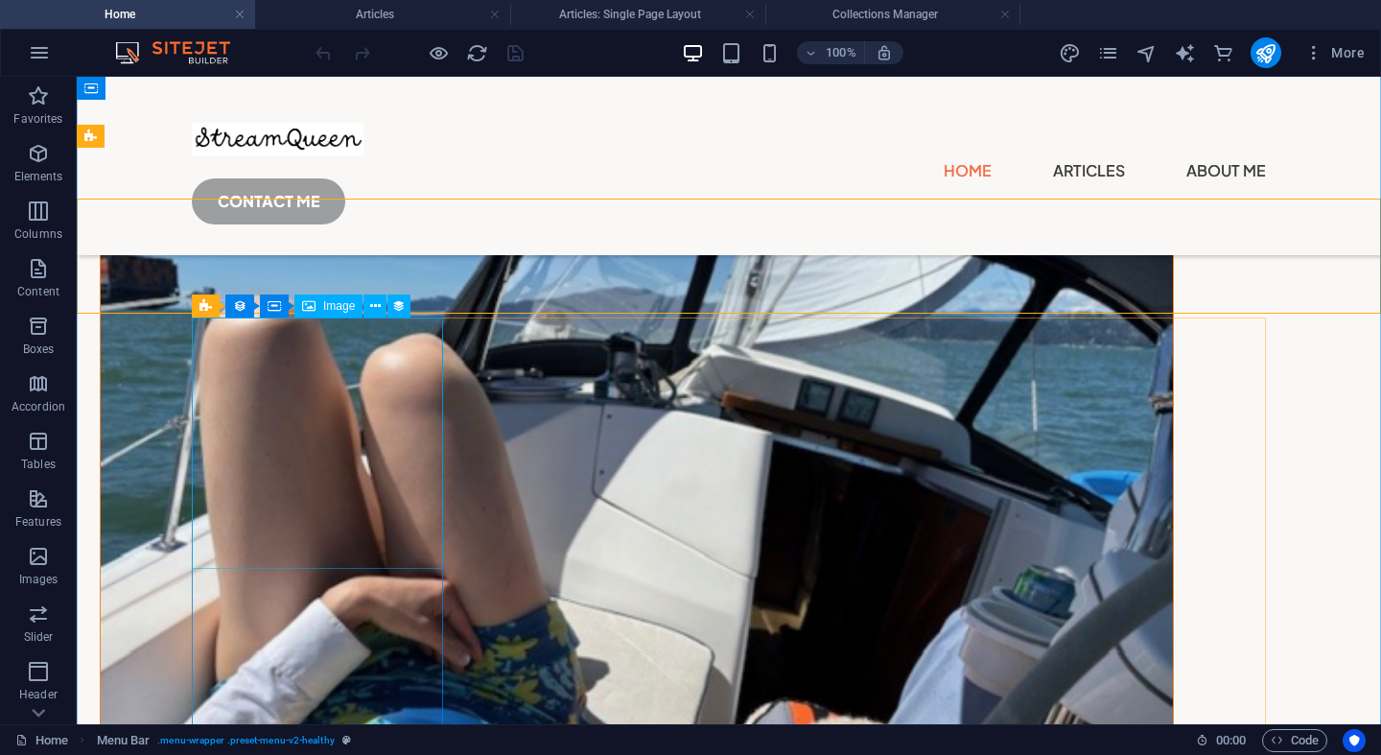
scroll to position [1343, 0]
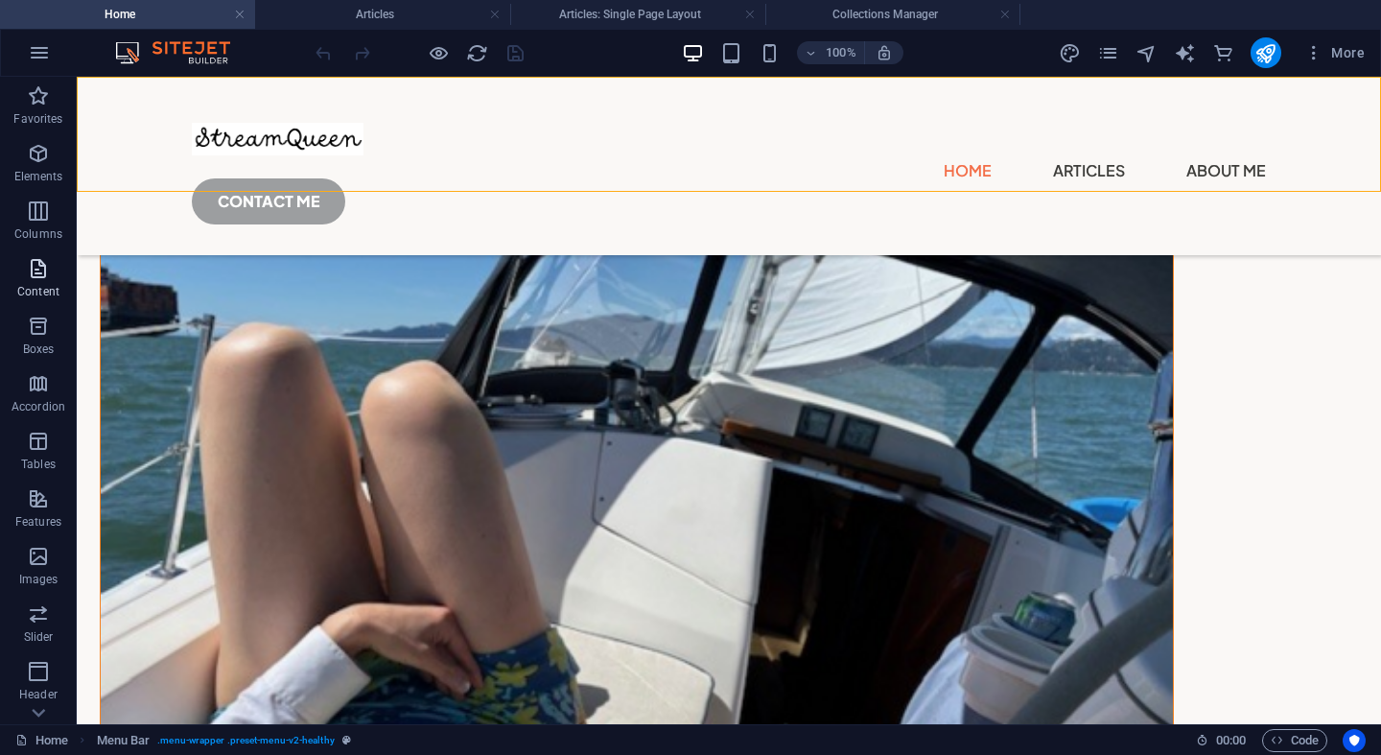
click at [46, 276] on icon "button" at bounding box center [38, 268] width 23 height 23
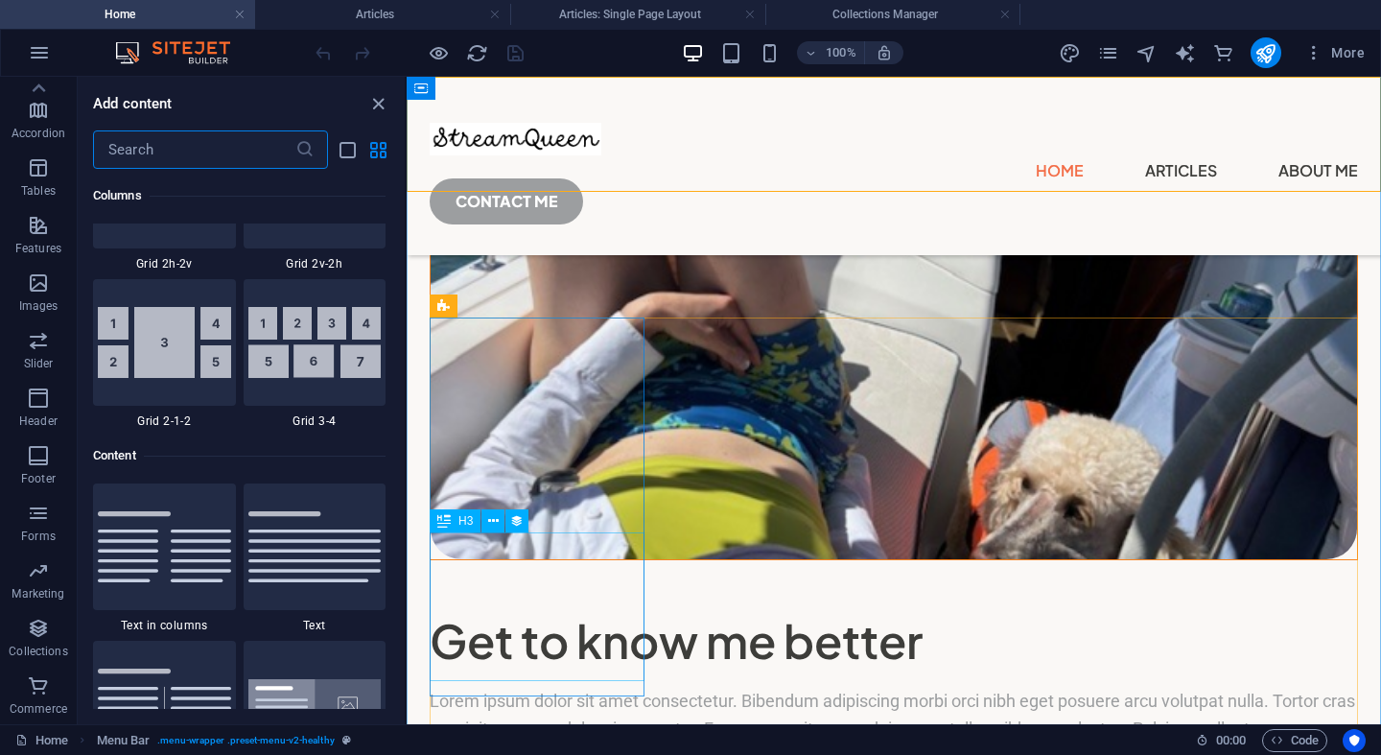
scroll to position [3028, 0]
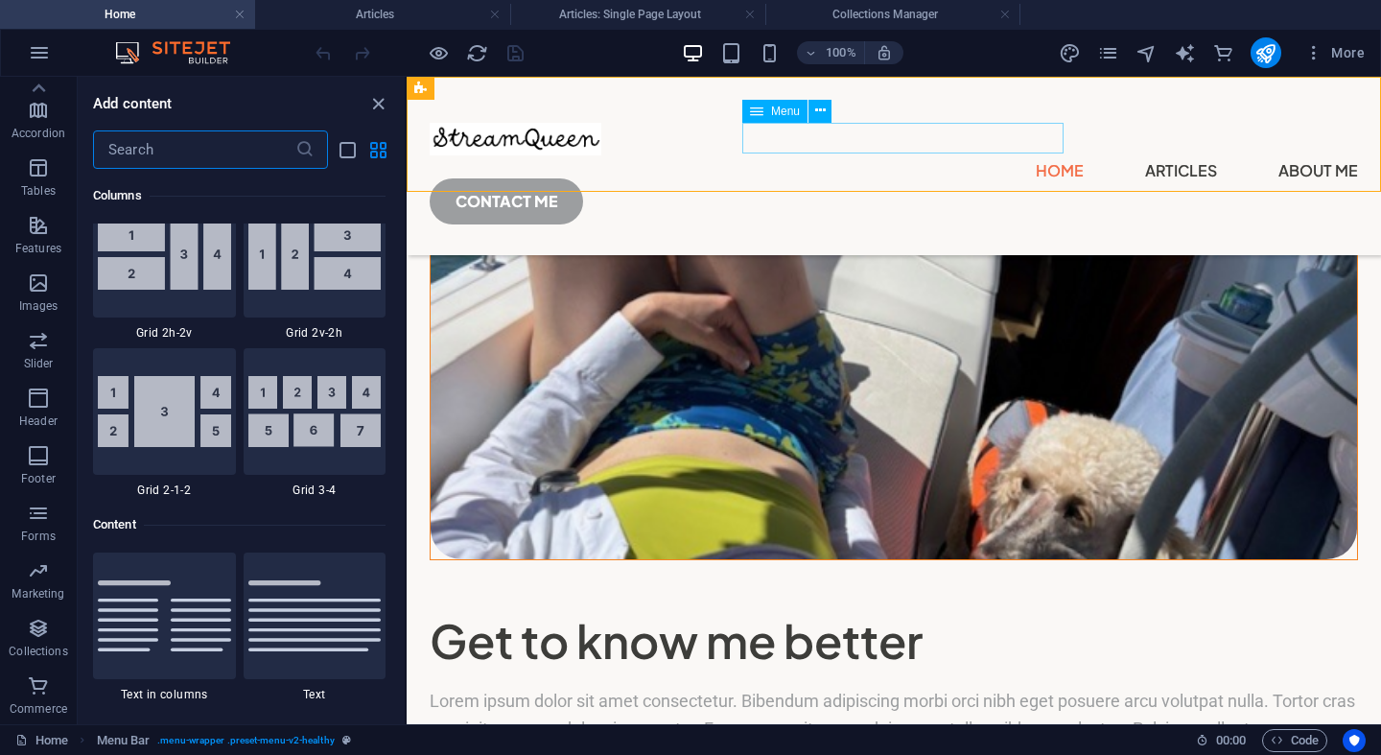
click at [906, 155] on nav "Home Articles About Me" at bounding box center [894, 170] width 929 height 31
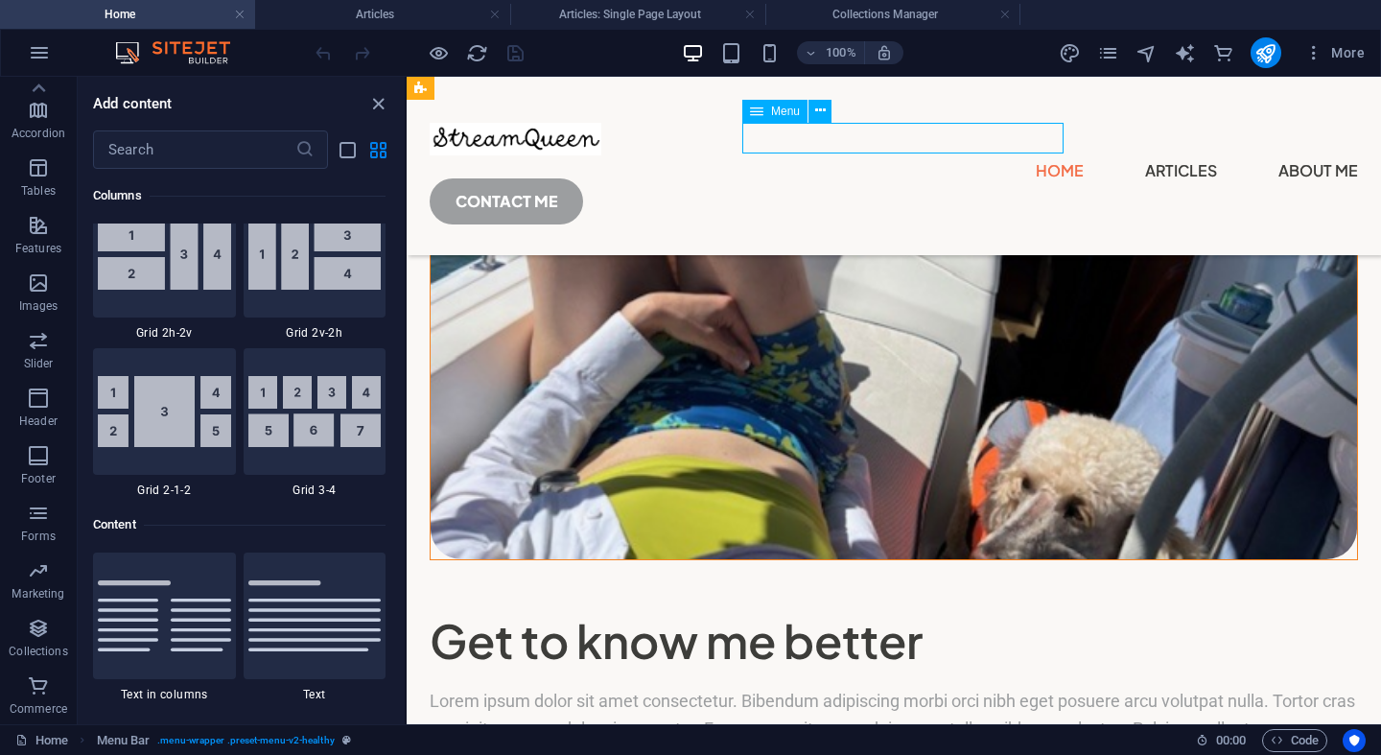
click at [906, 155] on nav "Home Articles About Me" at bounding box center [894, 170] width 929 height 31
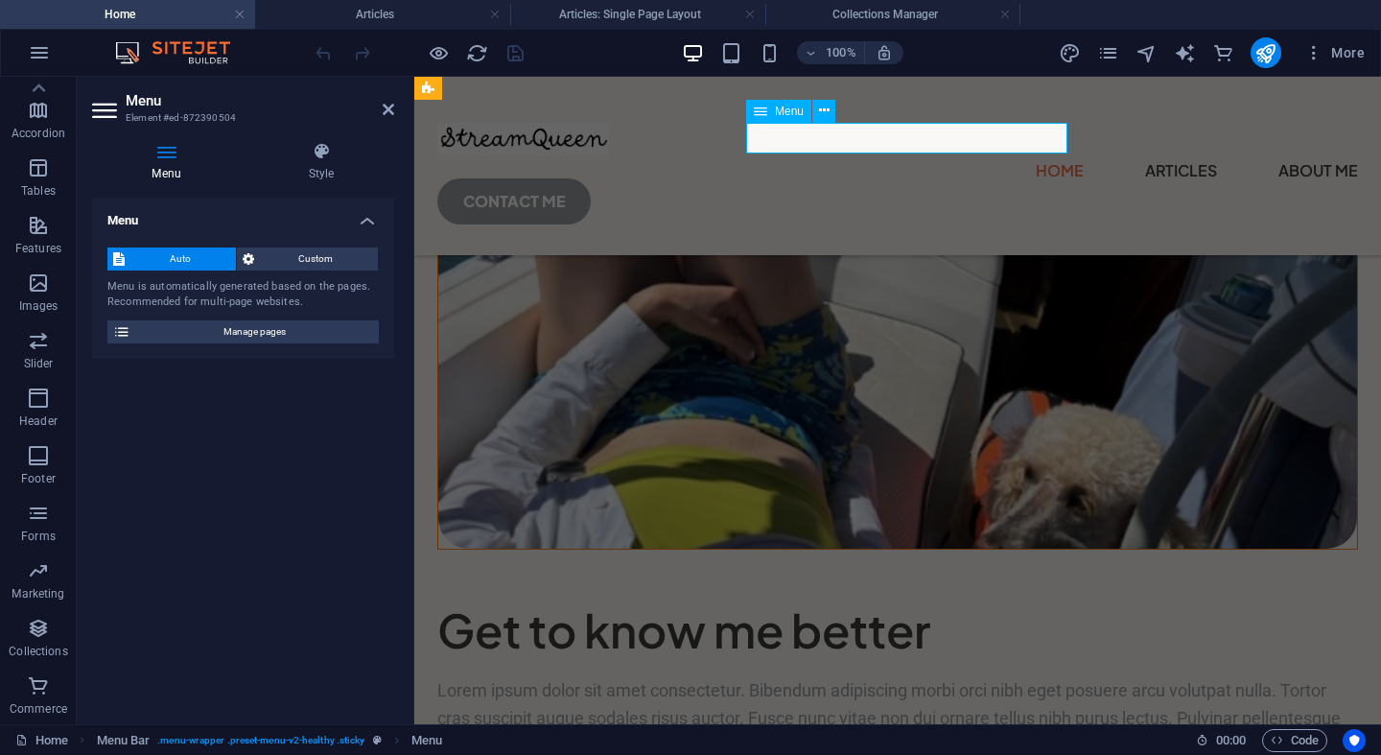
scroll to position [273, 0]
click at [389, 114] on icon at bounding box center [389, 109] width 12 height 15
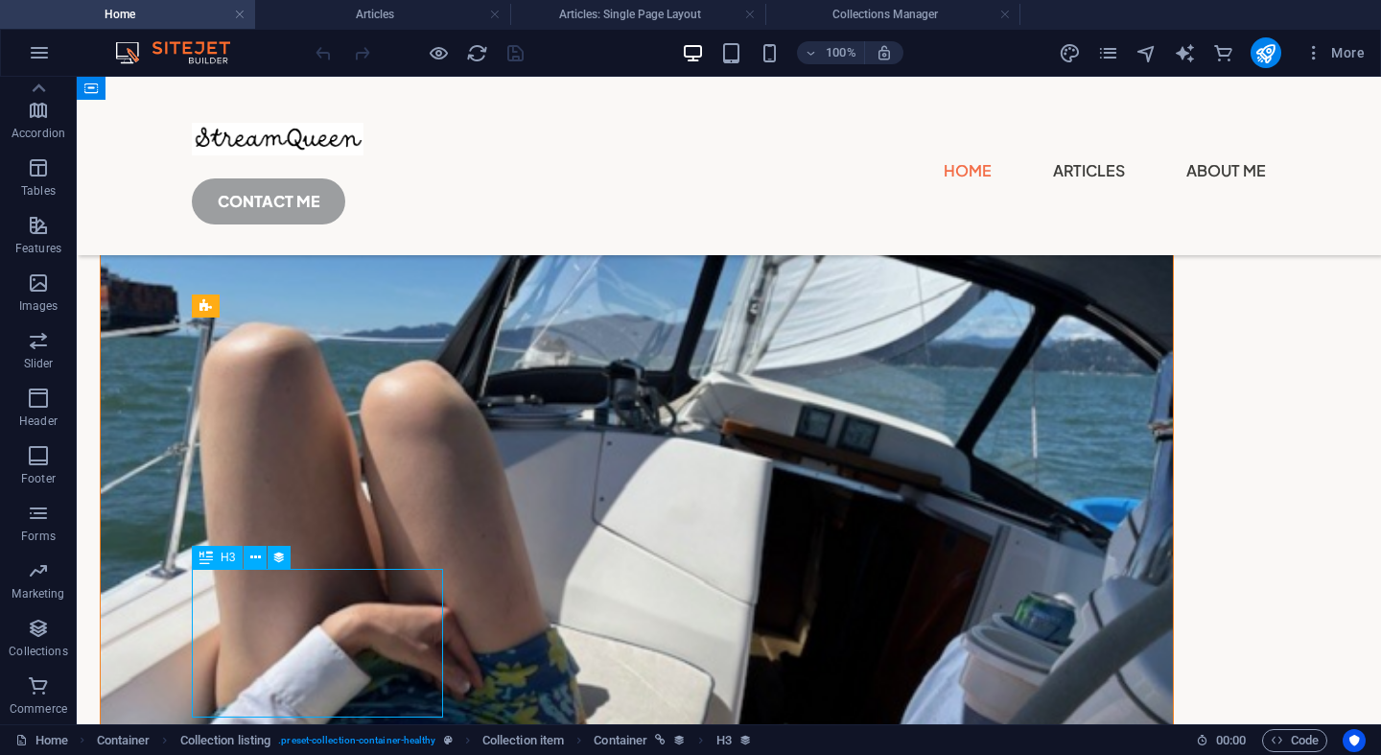
select select "name"
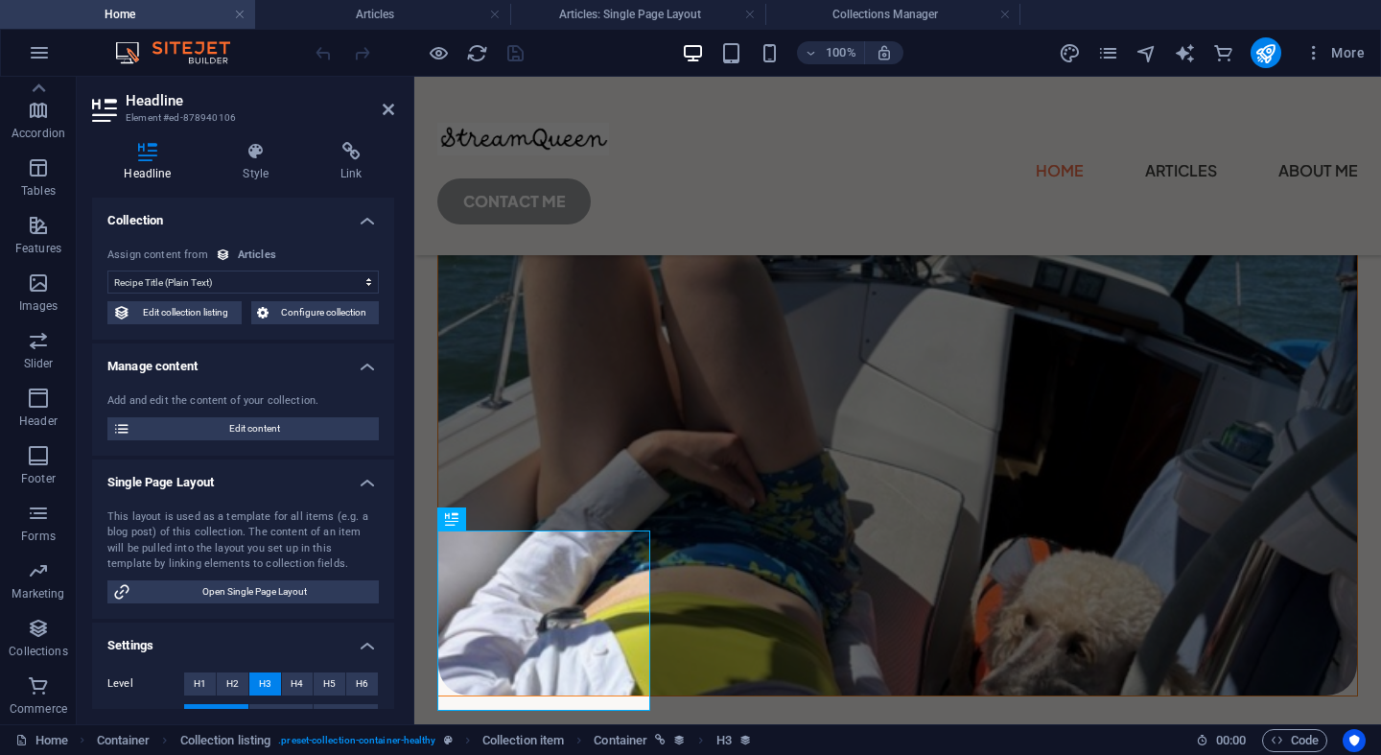
scroll to position [1490, 0]
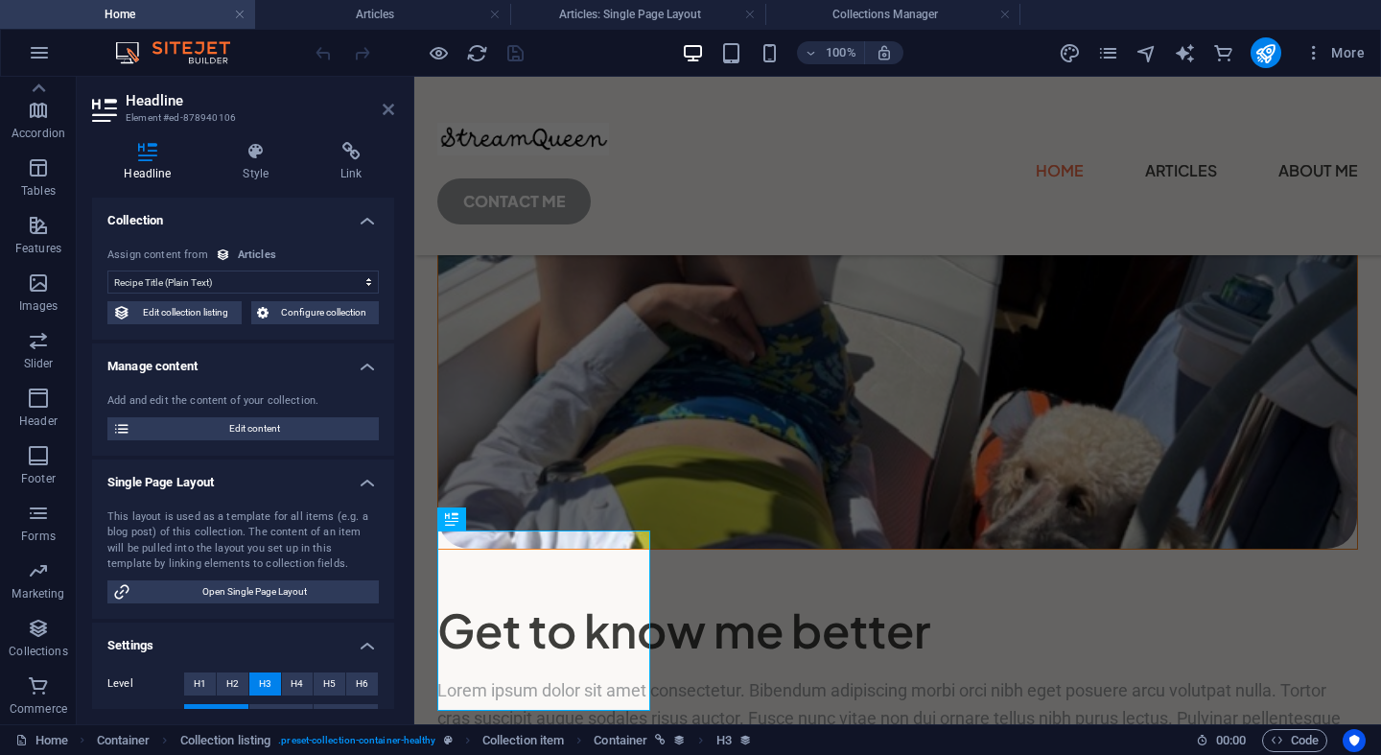
click at [390, 108] on icon at bounding box center [389, 109] width 12 height 15
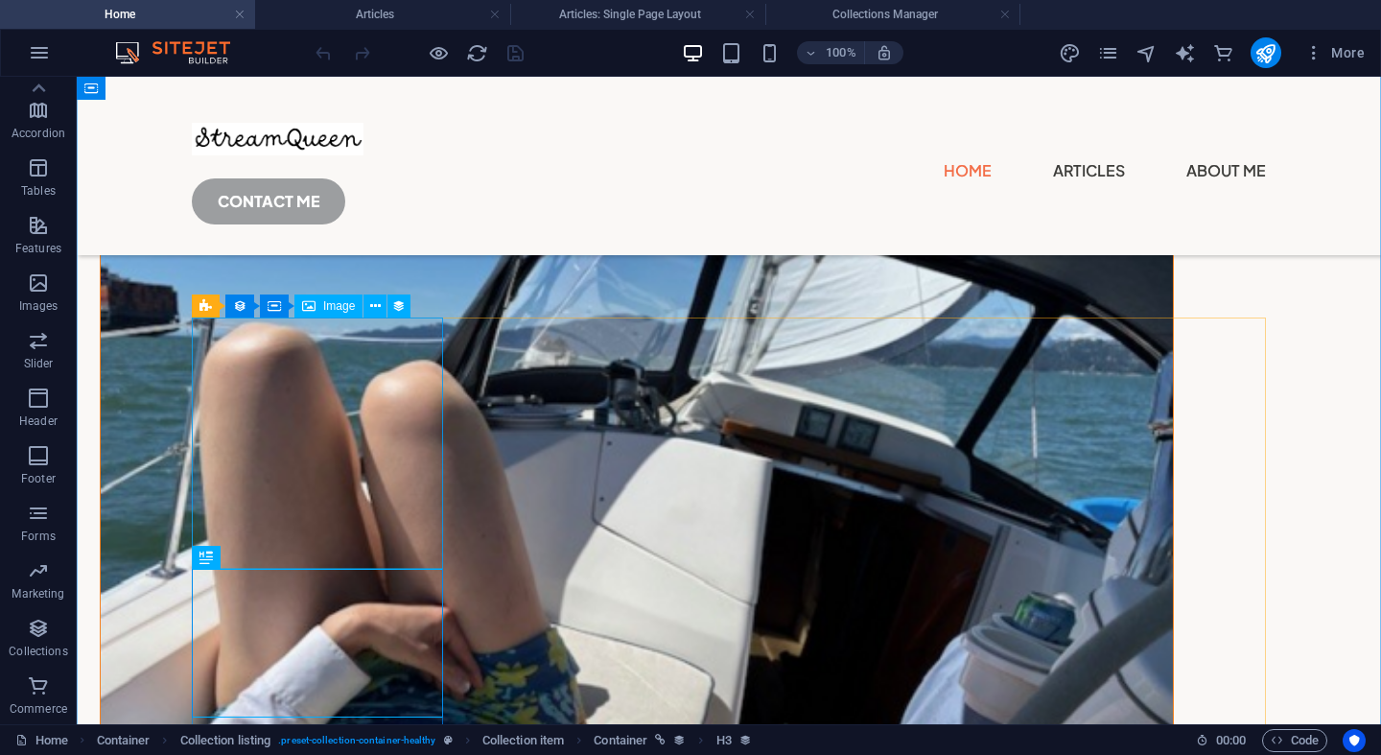
select select "recipe-image"
select select "%"
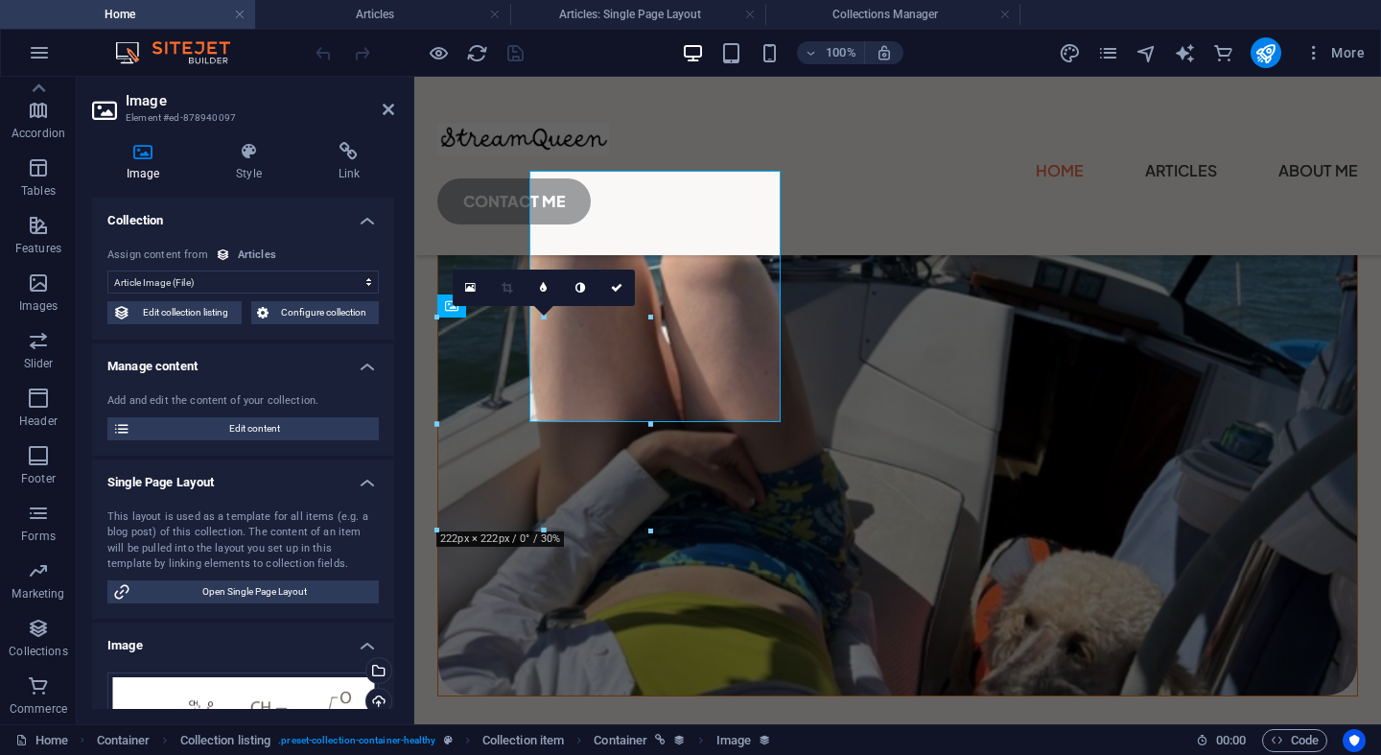
scroll to position [1490, 0]
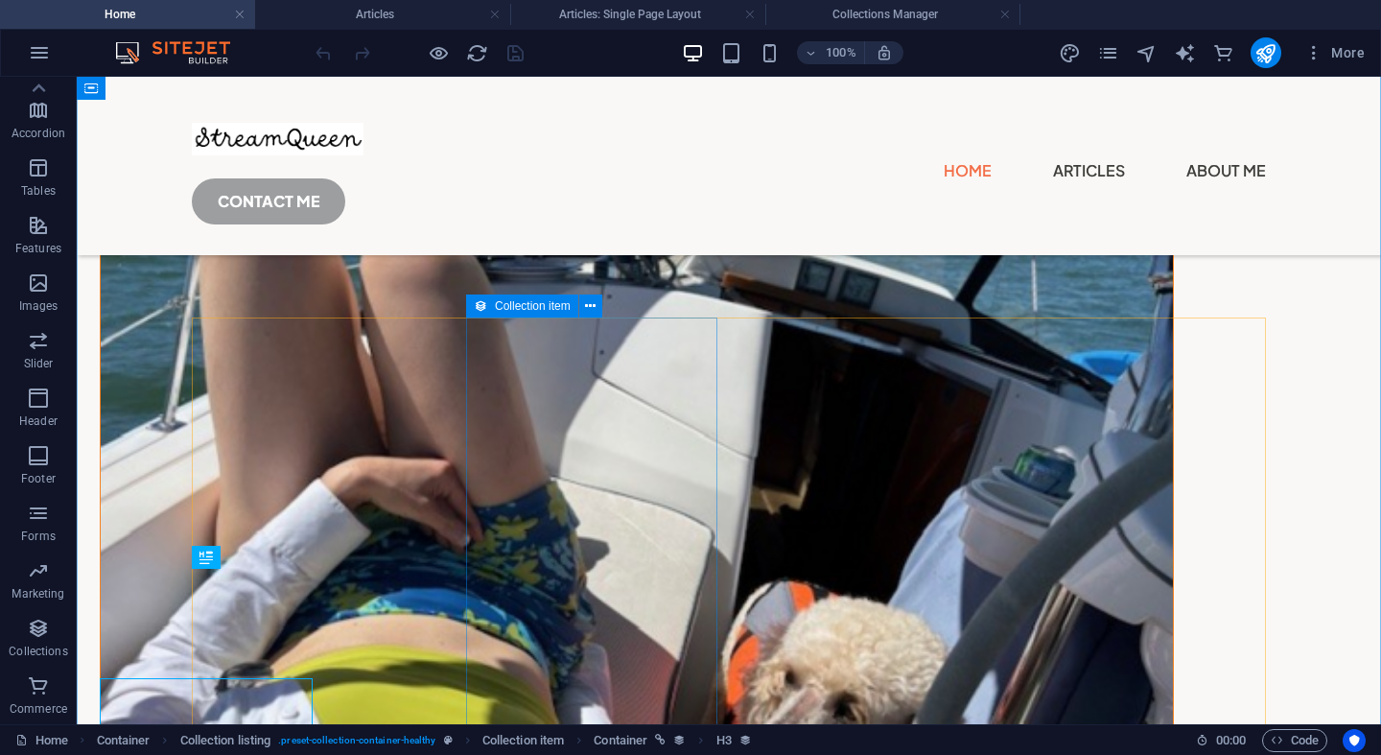
scroll to position [1343, 0]
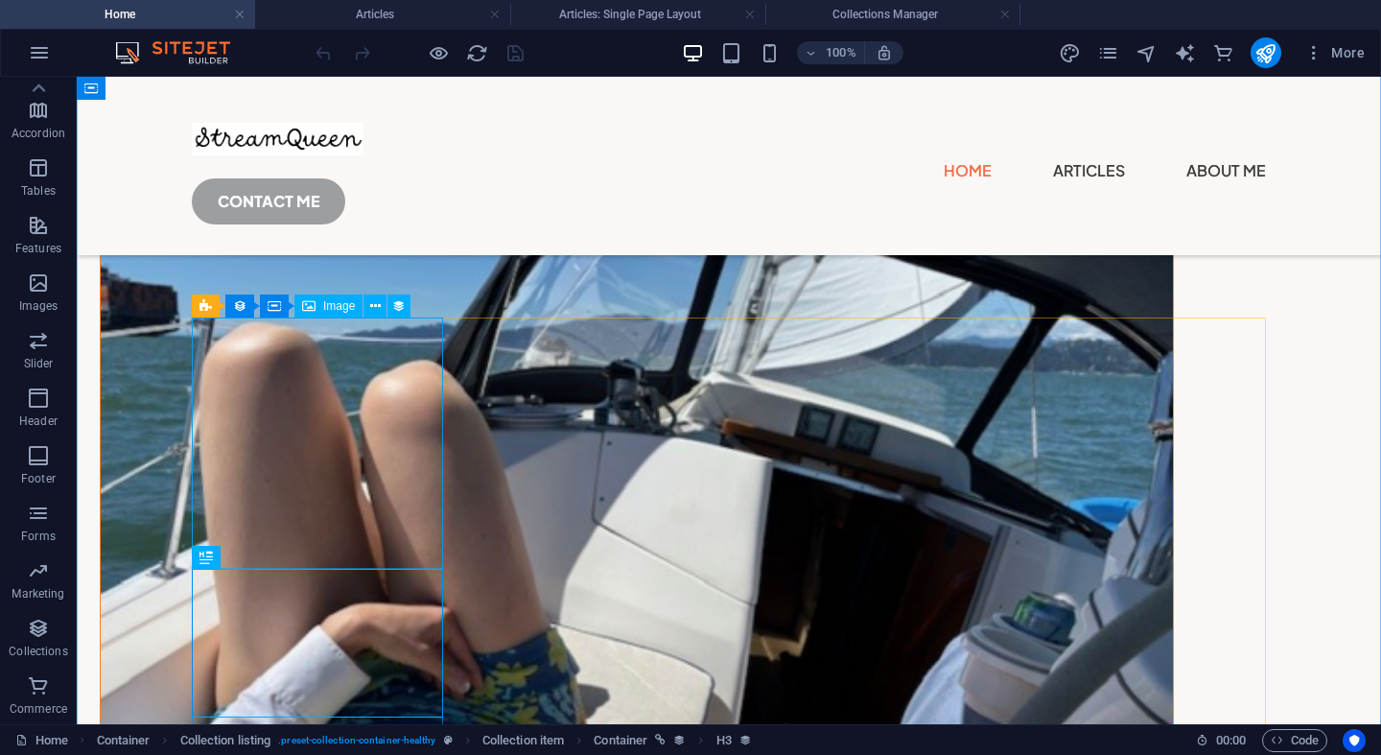
select select "recipe-image"
select select "%"
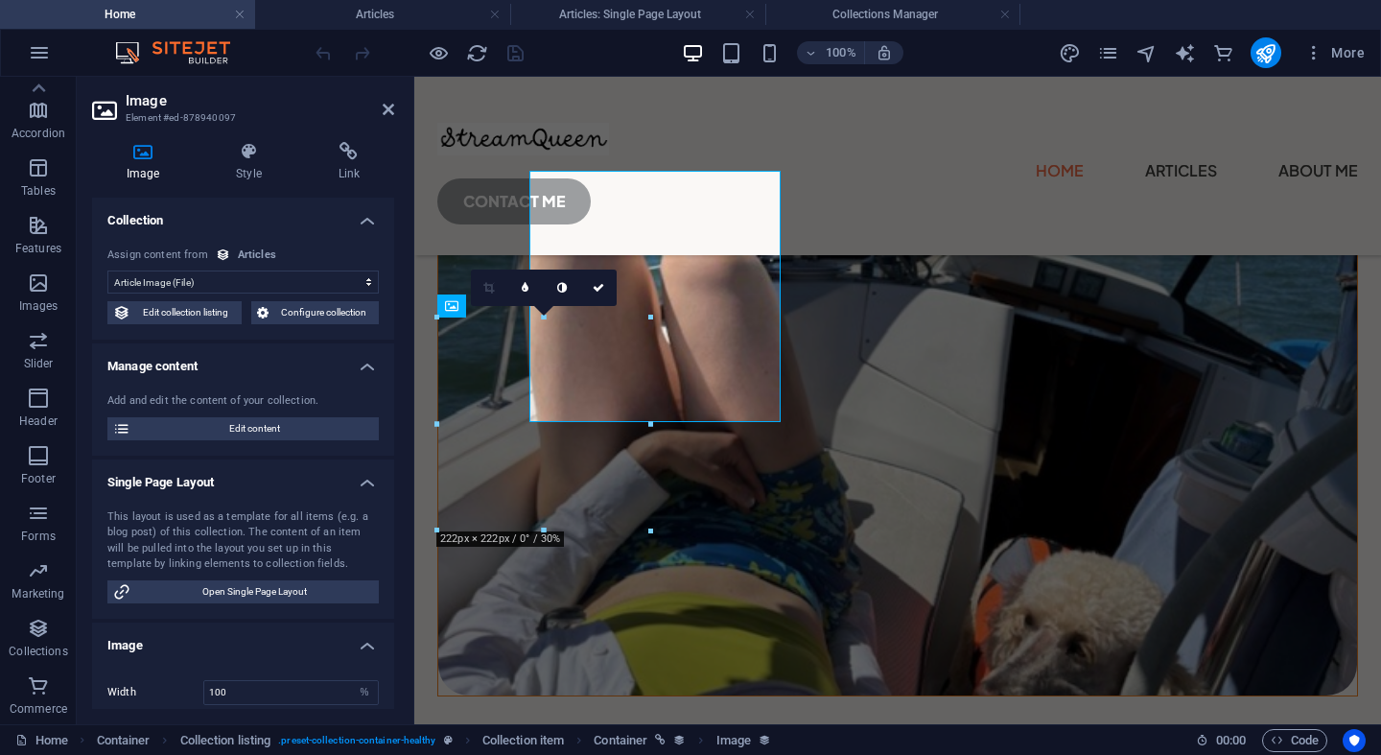
scroll to position [1490, 0]
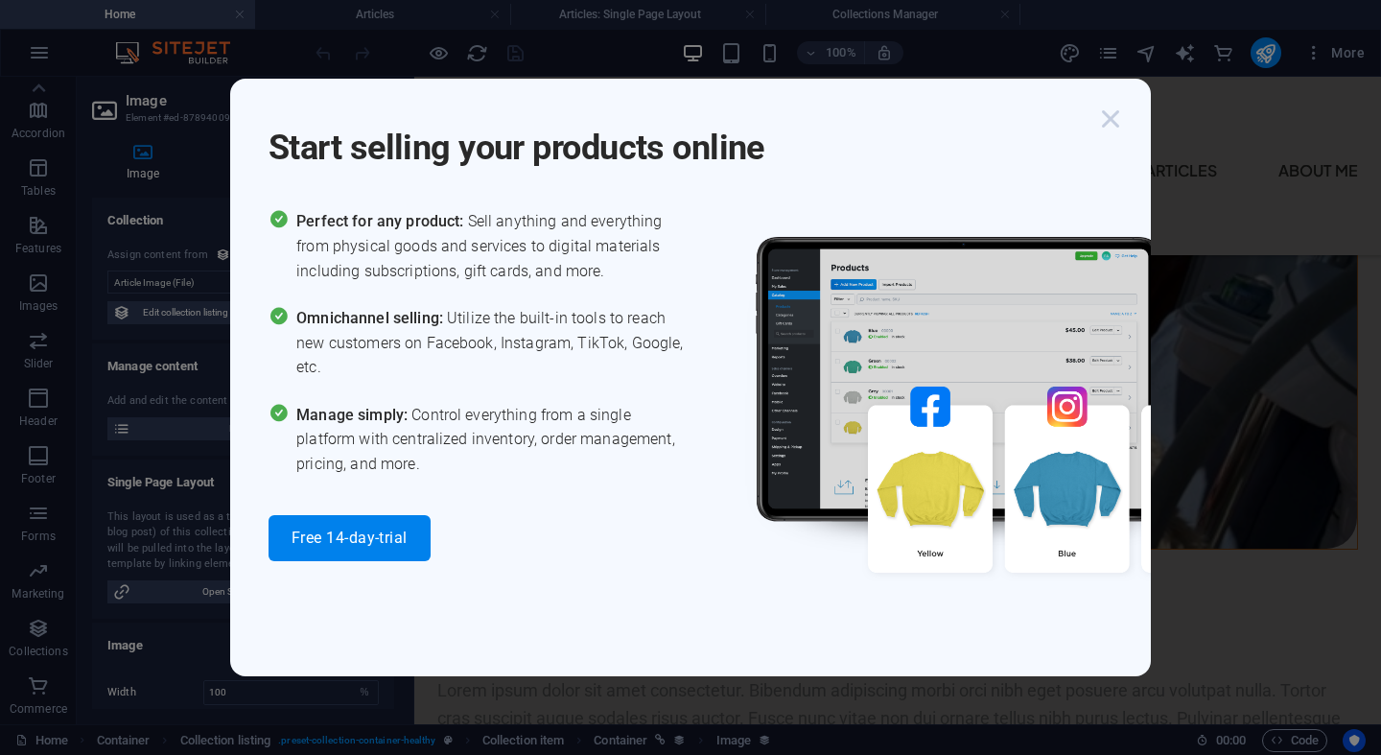
click at [1110, 116] on icon "button" at bounding box center [1111, 119] width 35 height 35
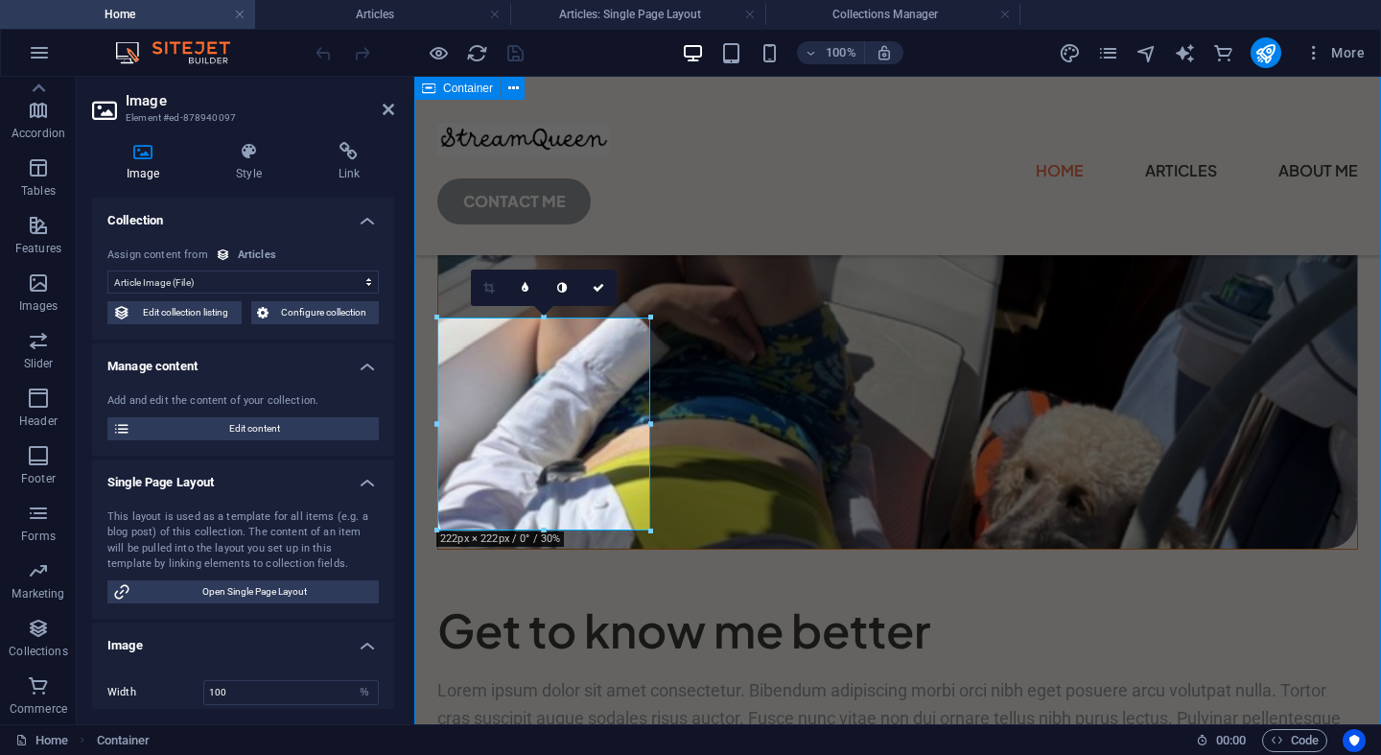
scroll to position [1343, 0]
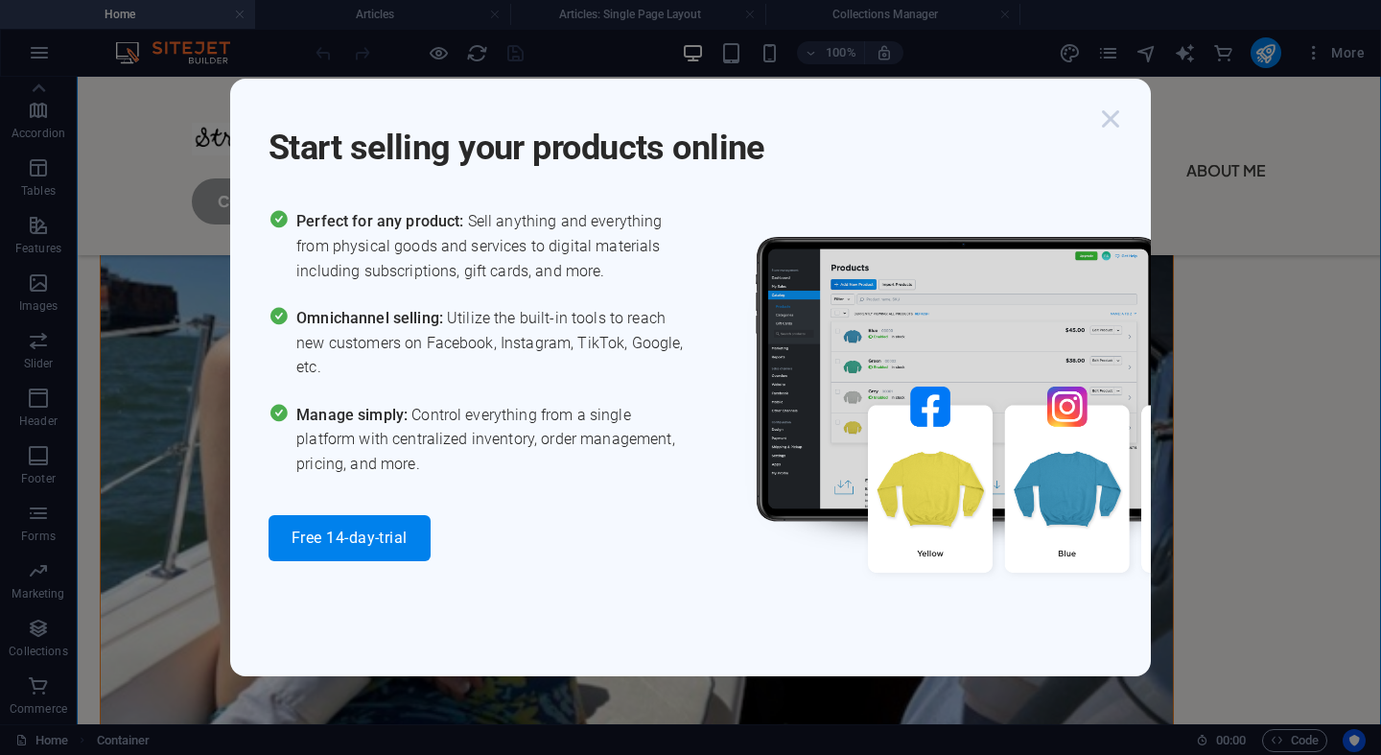
click at [1114, 122] on icon "button" at bounding box center [1111, 119] width 35 height 35
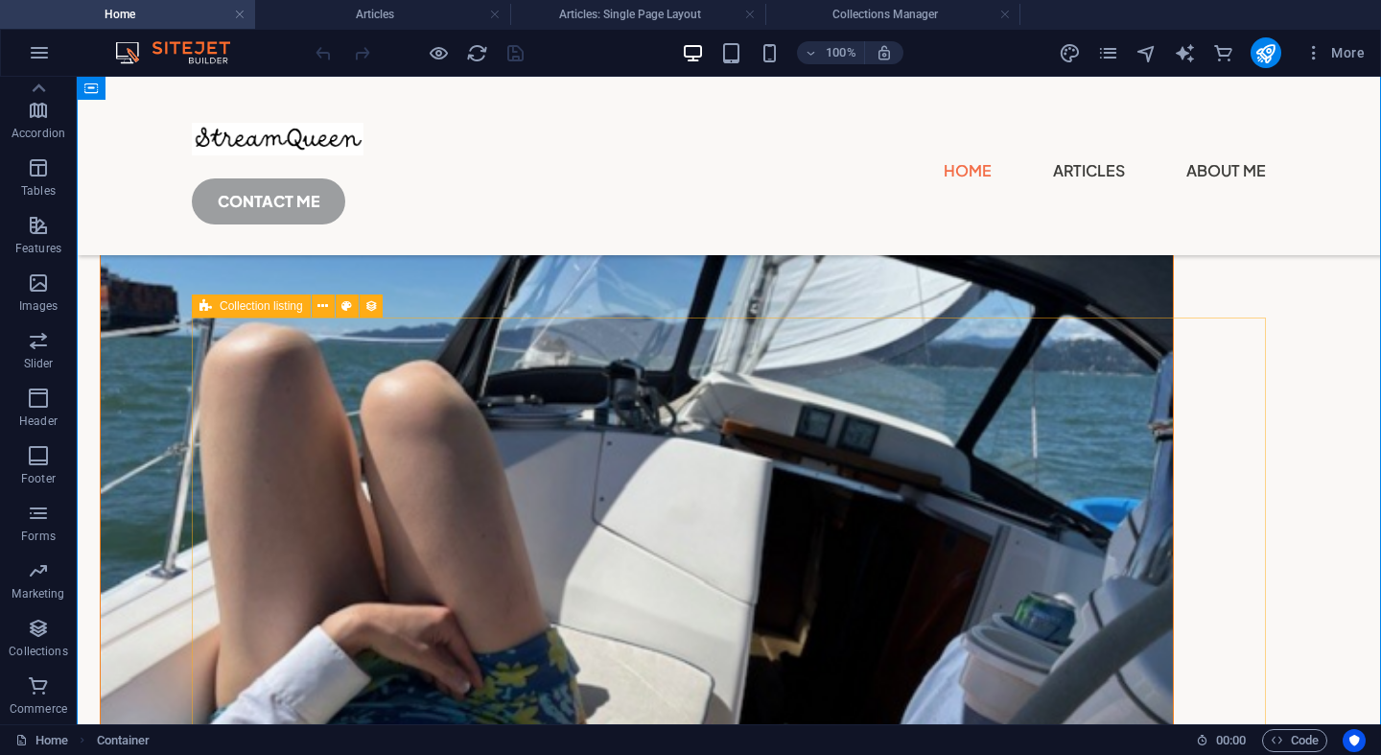
scroll to position [1342, 0]
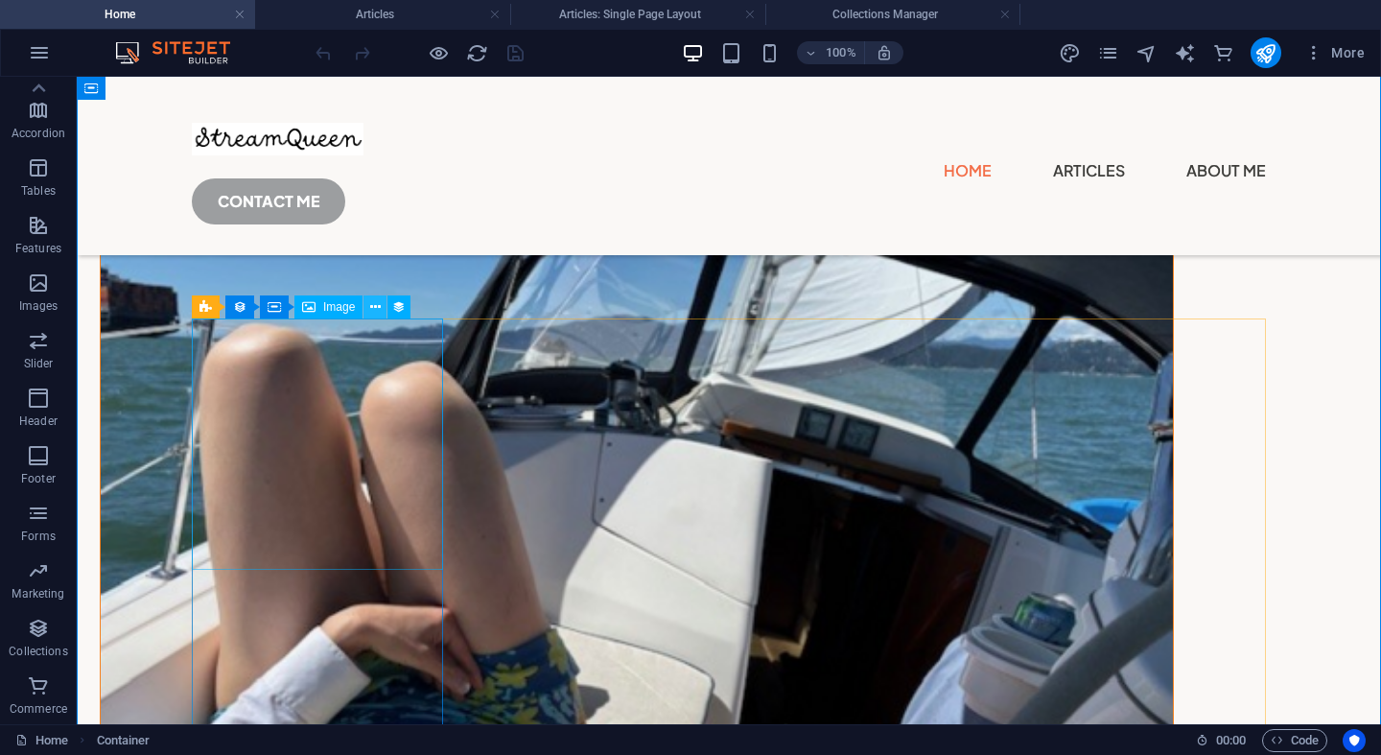
click at [374, 308] on icon at bounding box center [375, 307] width 11 height 20
